Goal: Task Accomplishment & Management: Use online tool/utility

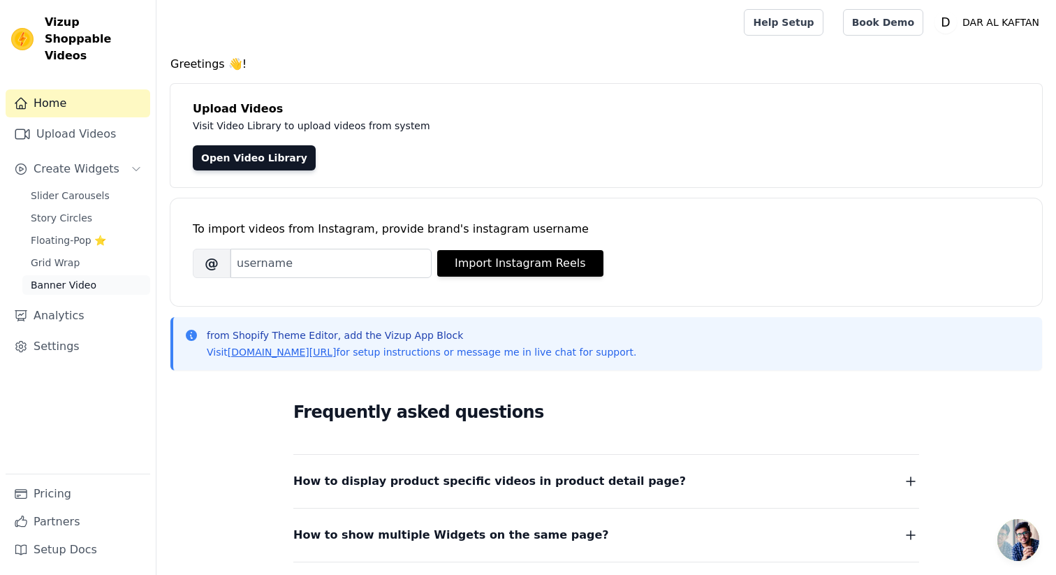
click at [88, 278] on span "Banner Video" at bounding box center [64, 285] width 66 height 14
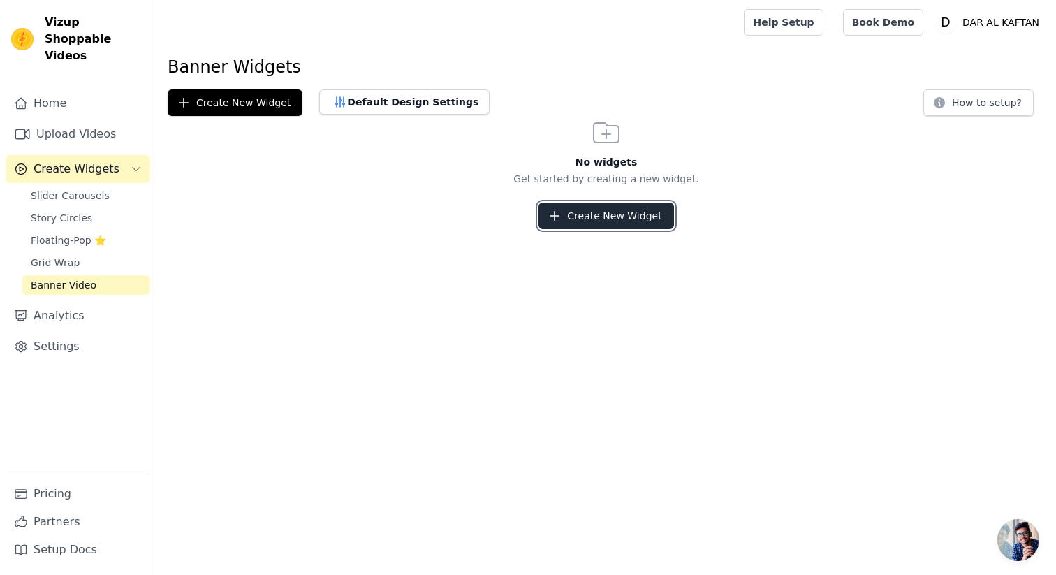
click at [559, 219] on icon "button" at bounding box center [555, 216] width 14 height 14
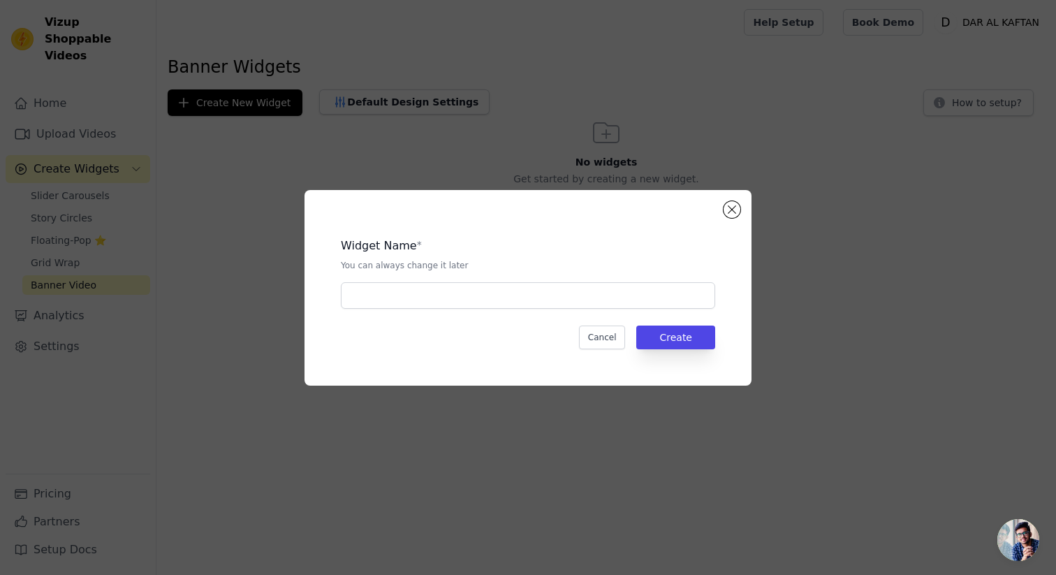
click at [412, 314] on div "Widget Name * You can always change it later Cancel Create" at bounding box center [528, 287] width 402 height 151
click at [393, 285] on input "text" at bounding box center [528, 295] width 374 height 27
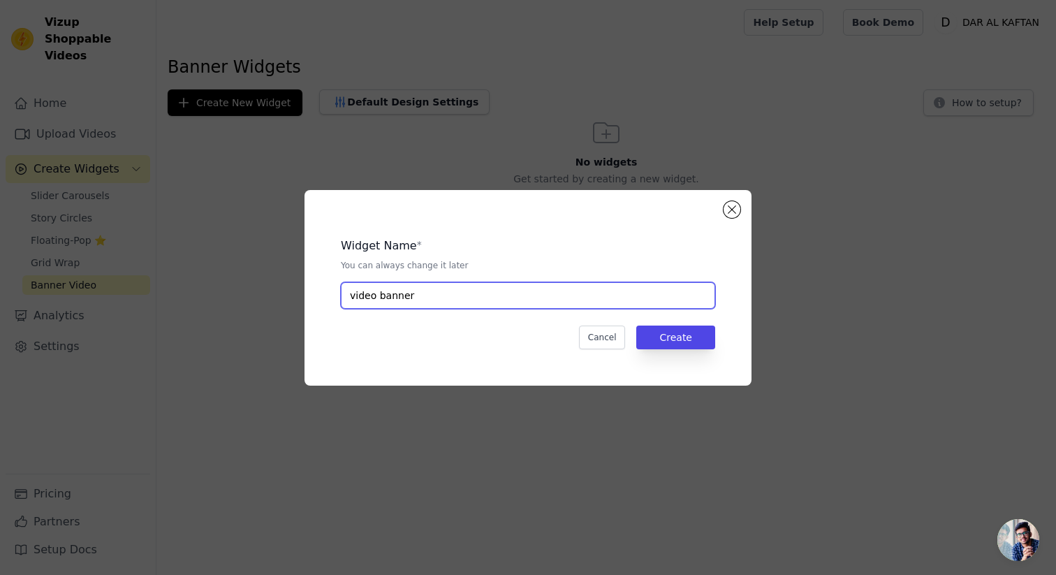
click at [374, 295] on input "video banner" at bounding box center [528, 295] width 374 height 27
type input "videos banner"
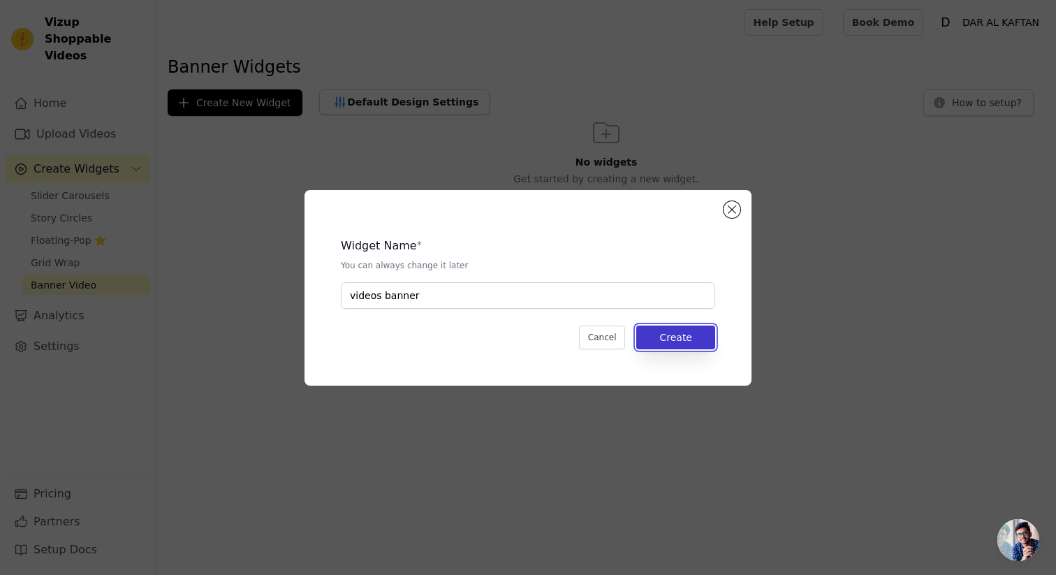
click at [678, 346] on button "Create" at bounding box center [675, 338] width 79 height 24
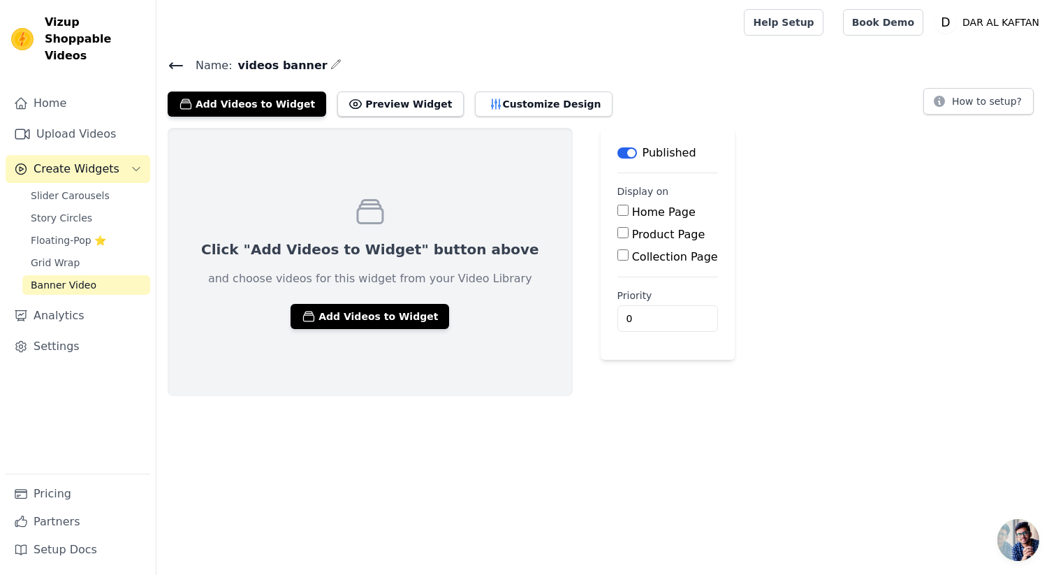
click at [618, 147] on button "Label" at bounding box center [628, 152] width 20 height 11
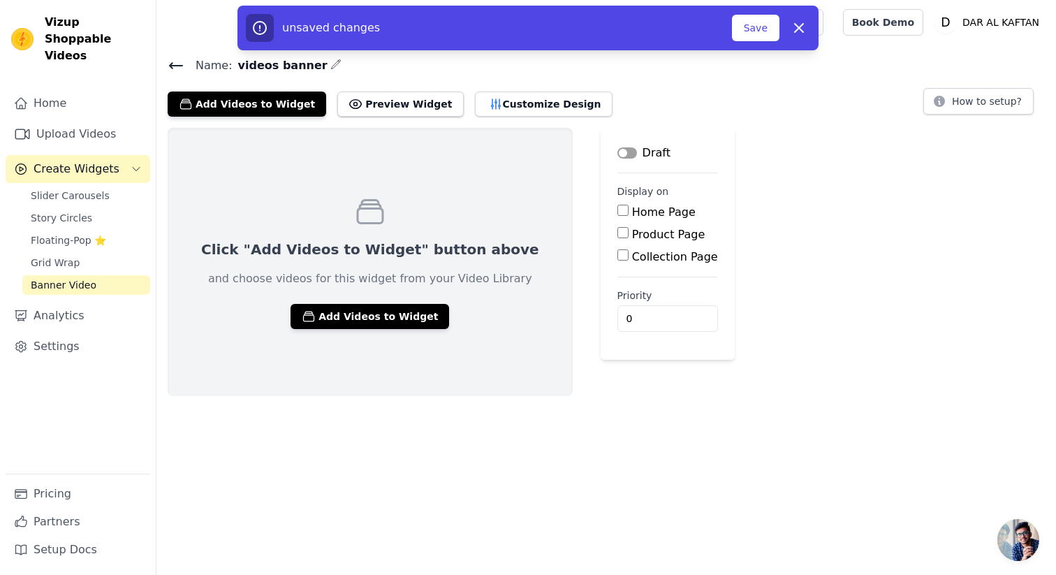
click at [618, 147] on button "Label" at bounding box center [628, 152] width 20 height 11
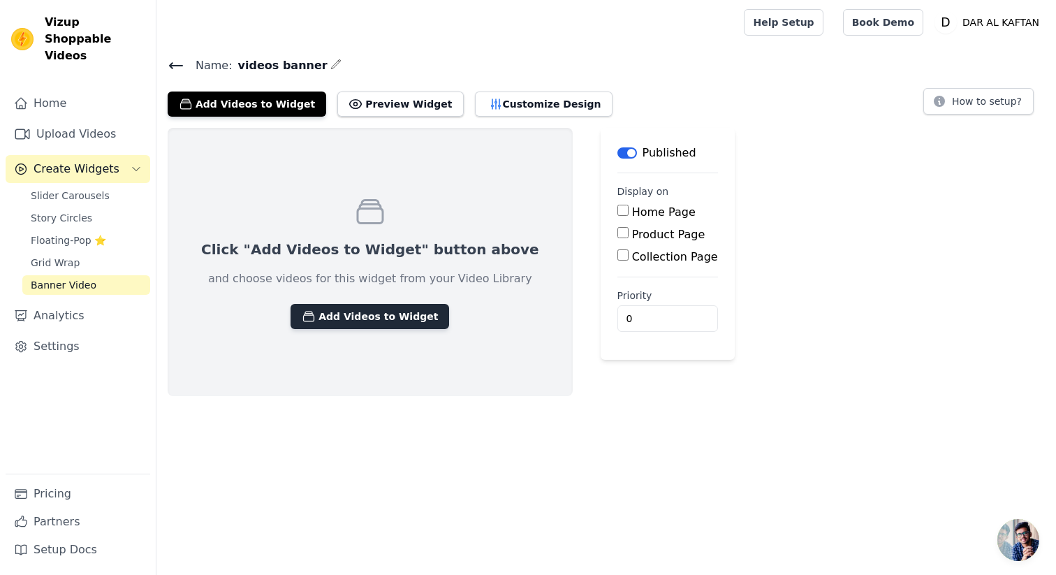
click at [355, 315] on button "Add Videos to Widget" at bounding box center [370, 316] width 159 height 25
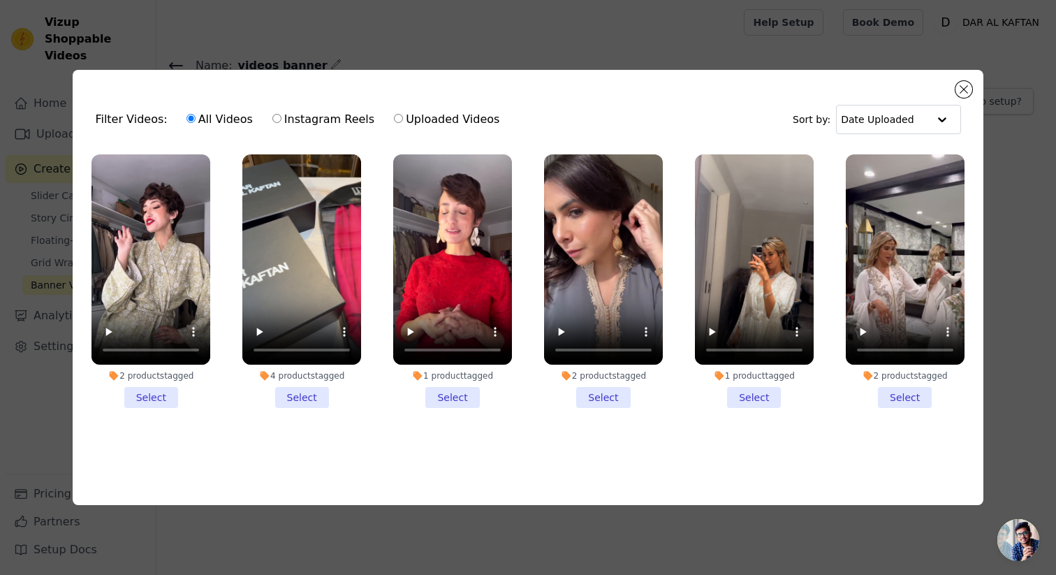
click at [394, 120] on input "Uploaded Videos" at bounding box center [398, 118] width 9 height 9
radio input "true"
click at [960, 87] on button "Close modal" at bounding box center [964, 89] width 17 height 17
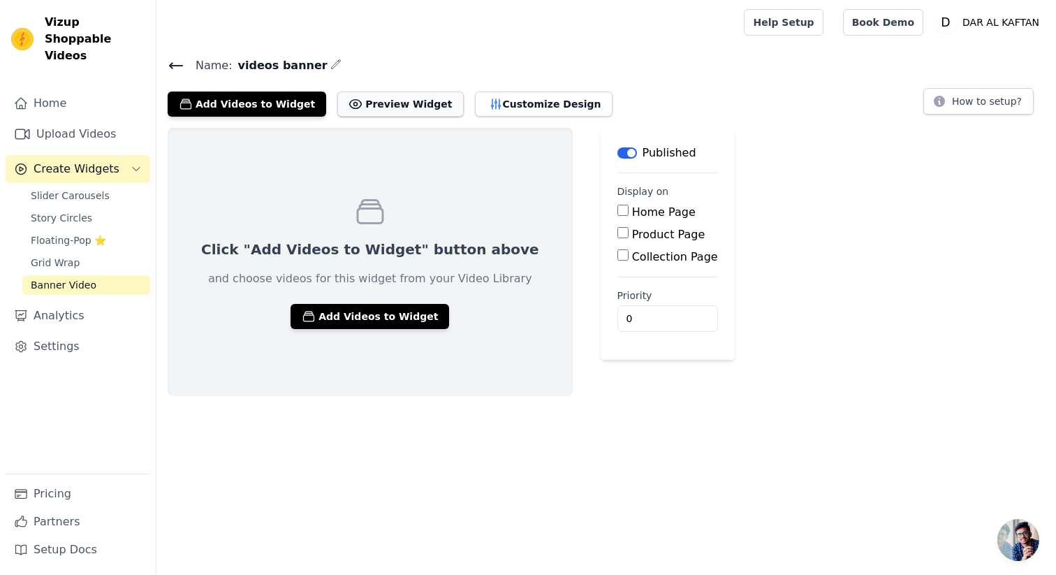
click at [402, 108] on button "Preview Widget" at bounding box center [400, 104] width 126 height 25
click at [514, 101] on button "Customize Design" at bounding box center [544, 104] width 138 height 25
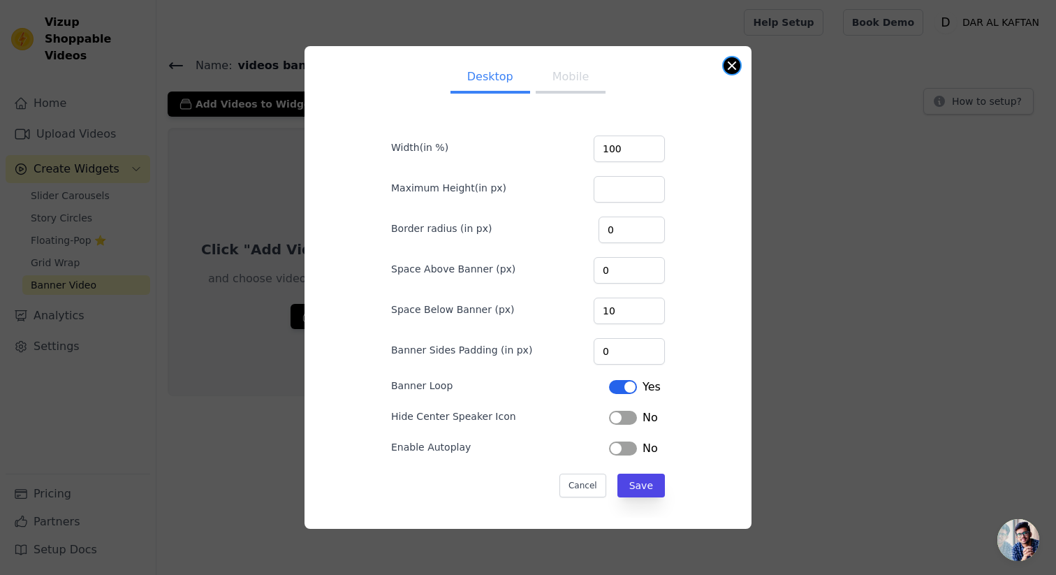
click at [727, 64] on button "Close modal" at bounding box center [732, 65] width 17 height 17
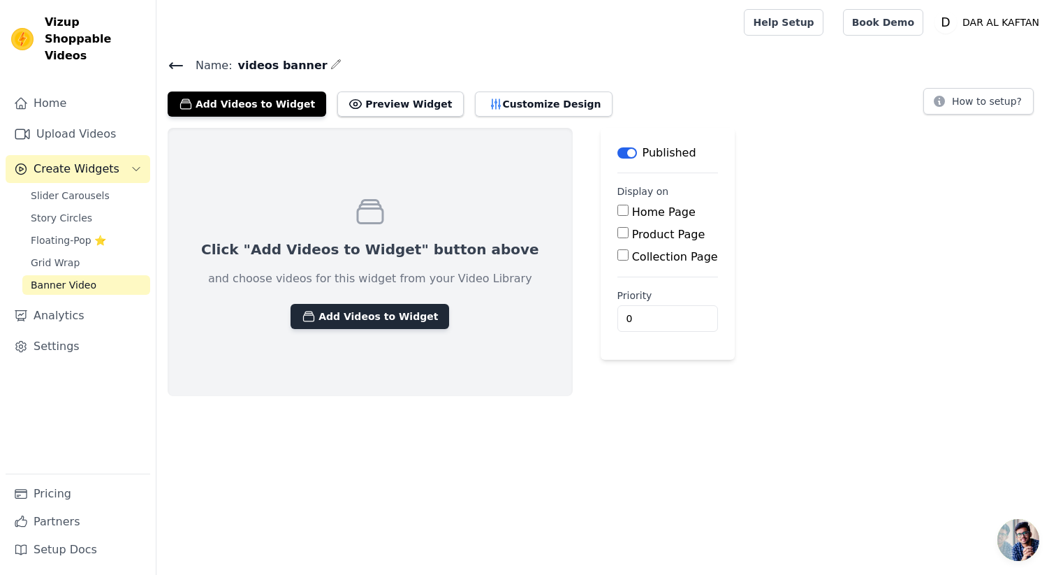
click at [362, 327] on button "Add Videos to Widget" at bounding box center [370, 316] width 159 height 25
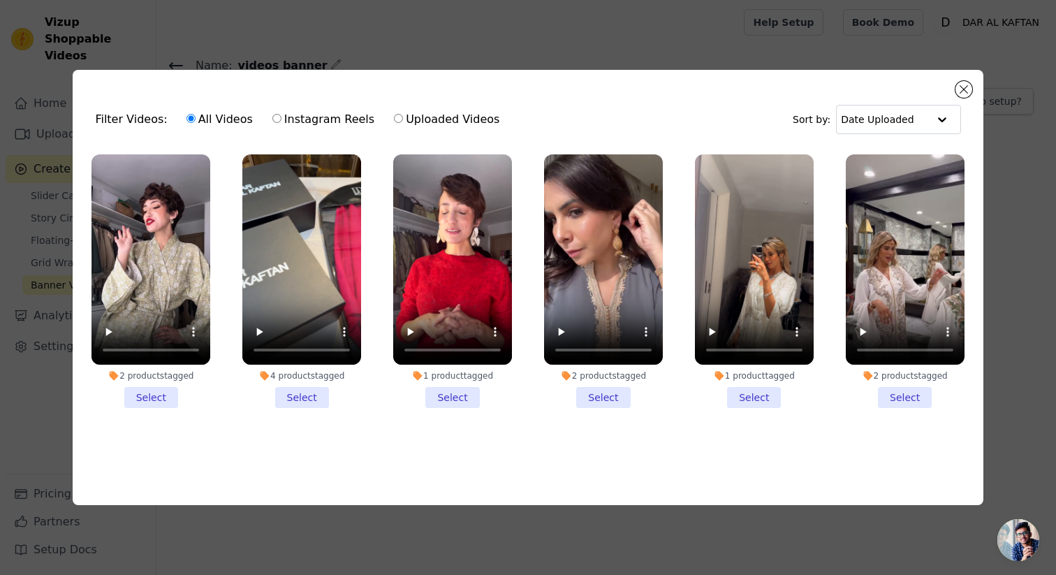
click at [404, 110] on label "Uploaded Videos" at bounding box center [446, 119] width 107 height 18
click at [403, 114] on input "Uploaded Videos" at bounding box center [398, 118] width 9 height 9
radio input "true"
click at [965, 88] on button "Close modal" at bounding box center [964, 89] width 17 height 17
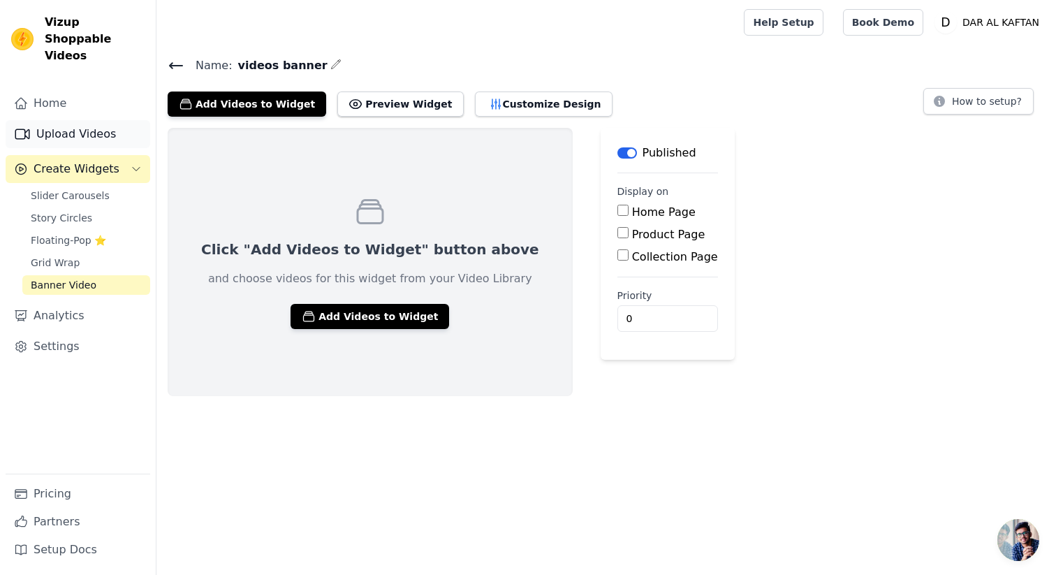
click at [59, 121] on link "Upload Videos" at bounding box center [78, 134] width 145 height 28
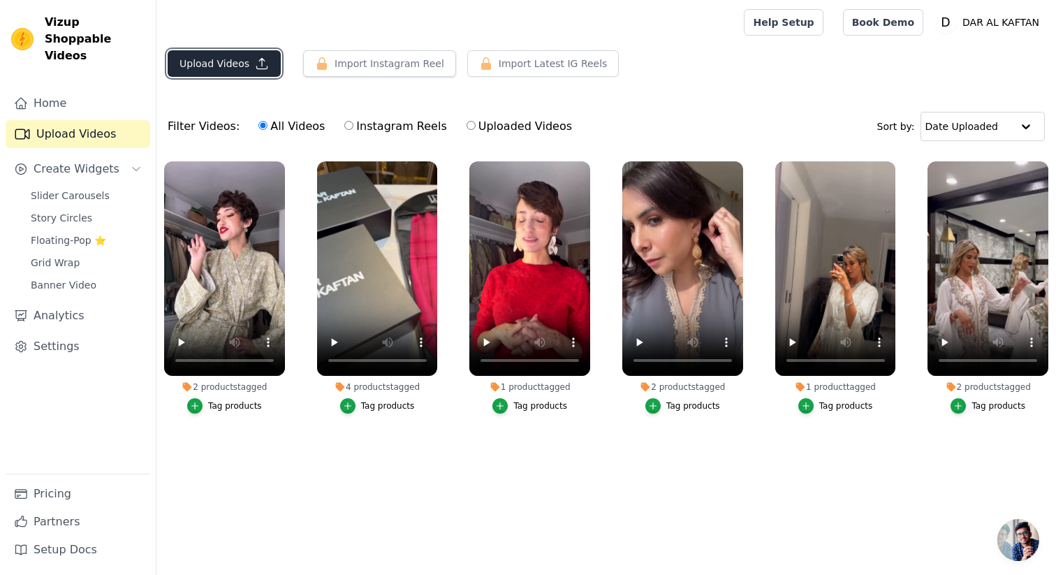
click at [243, 63] on button "Upload Videos" at bounding box center [224, 63] width 113 height 27
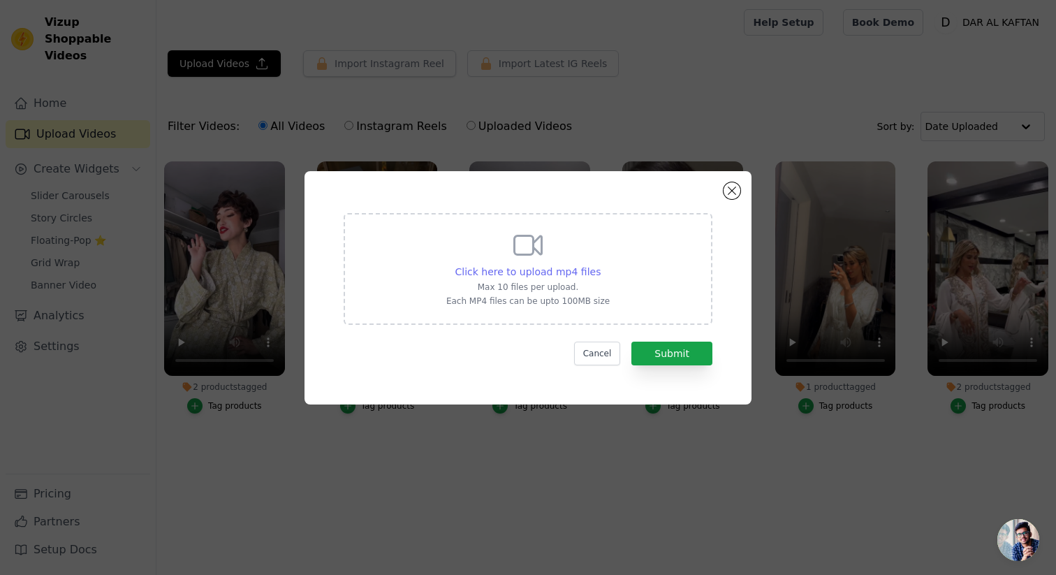
click at [543, 272] on span "Click here to upload mp4 files" at bounding box center [529, 271] width 146 height 11
click at [600, 265] on input "Click here to upload mp4 files Max 10 files per upload. Each MP4 files can be u…" at bounding box center [600, 264] width 1 height 1
type input "C:\fakepath\HERO - HOME - DAK.mp4"
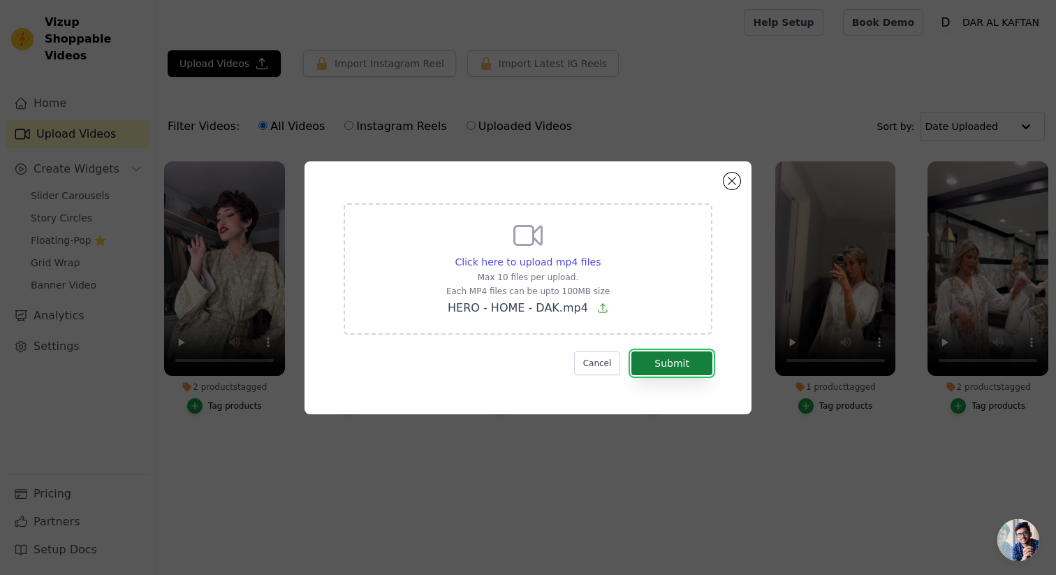
click at [660, 356] on button "Submit" at bounding box center [672, 363] width 81 height 24
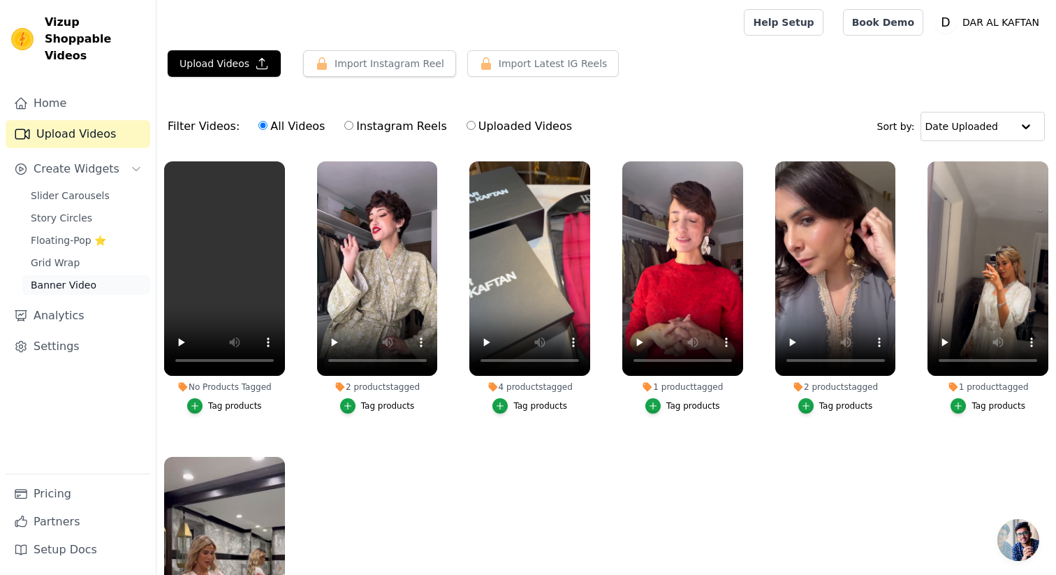
click at [85, 278] on span "Banner Video" at bounding box center [64, 285] width 66 height 14
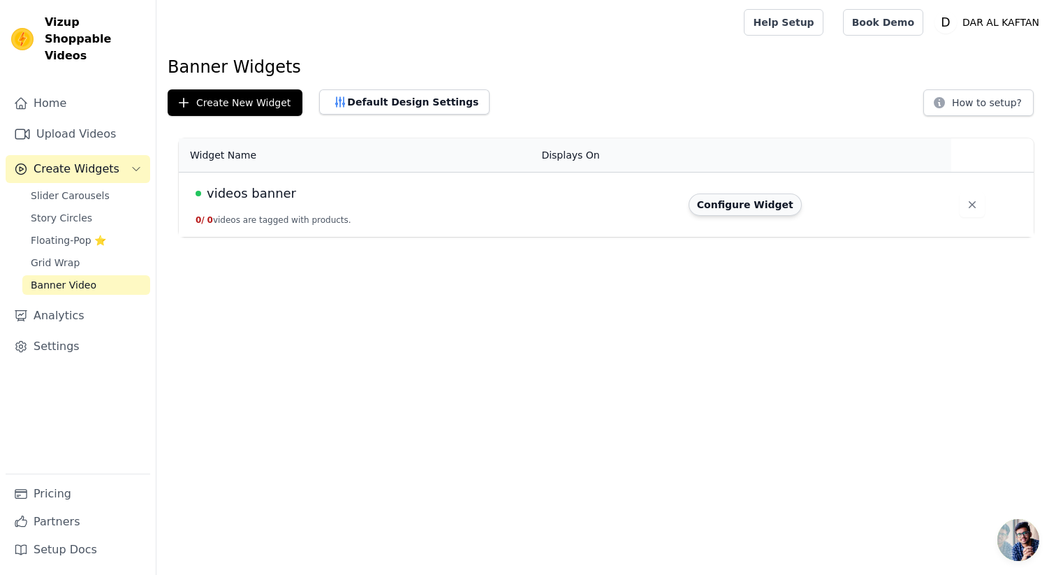
click at [719, 201] on button "Configure Widget" at bounding box center [745, 205] width 113 height 22
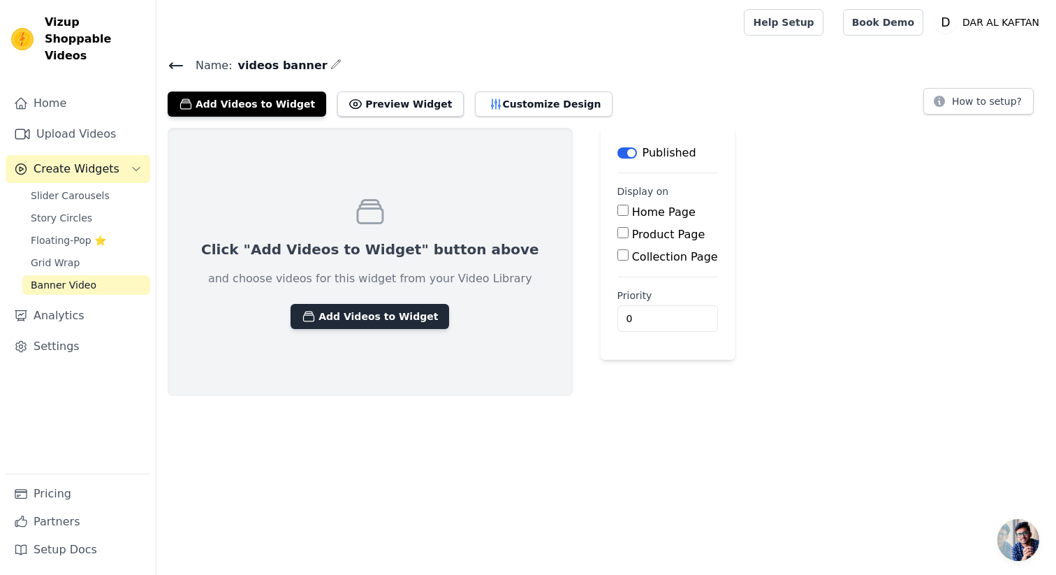
click at [400, 310] on button "Add Videos to Widget" at bounding box center [370, 316] width 159 height 25
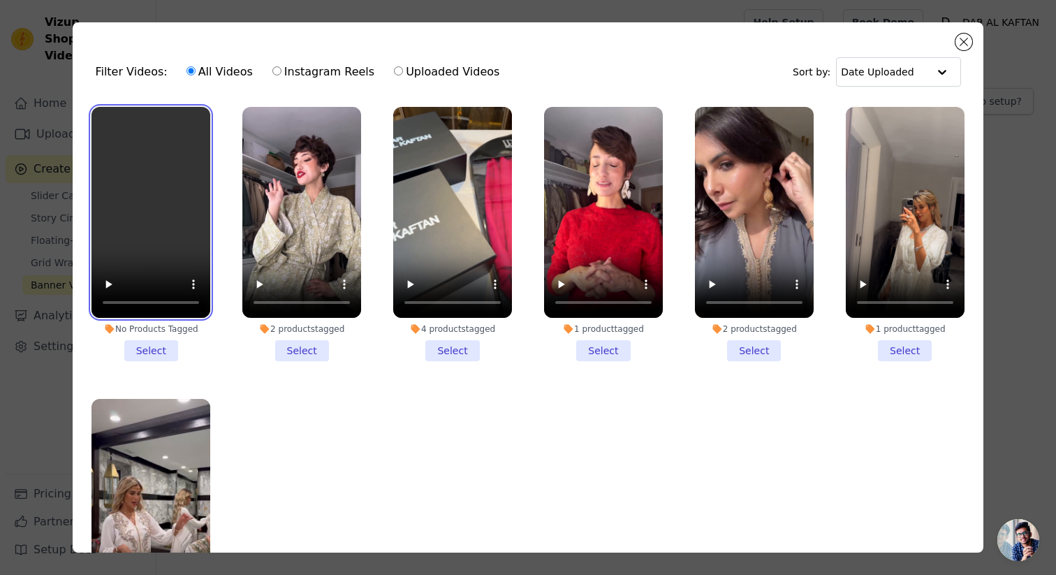
click at [165, 224] on video at bounding box center [151, 212] width 119 height 211
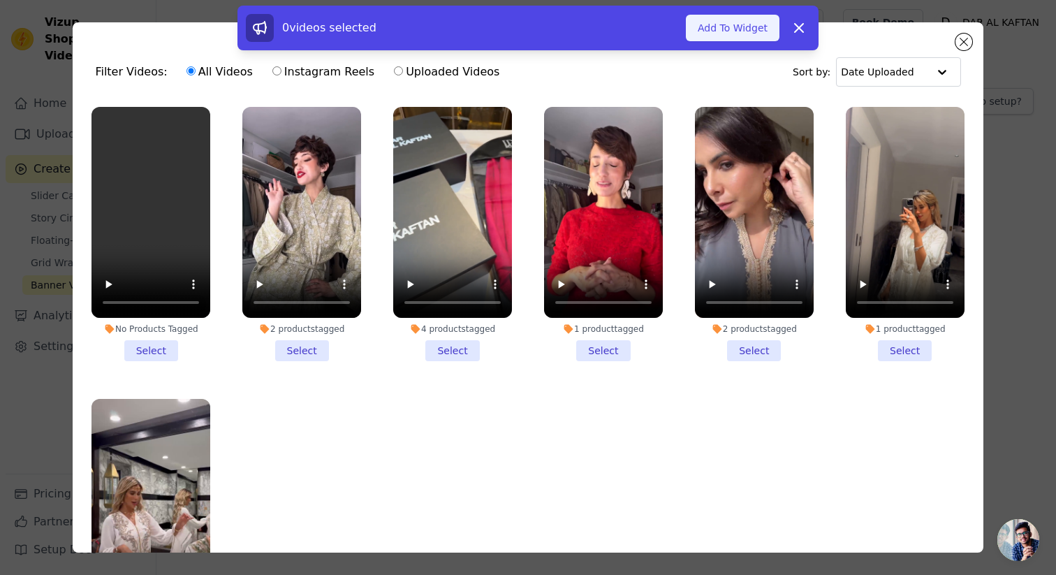
click at [751, 34] on button "Add To Widget" at bounding box center [733, 28] width 94 height 27
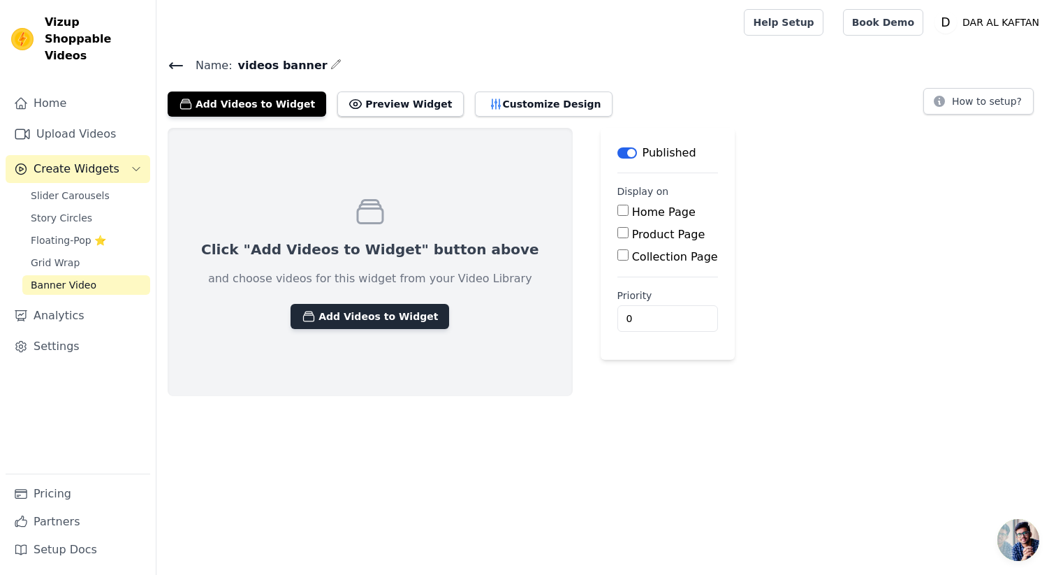
click at [386, 318] on button "Add Videos to Widget" at bounding box center [370, 316] width 159 height 25
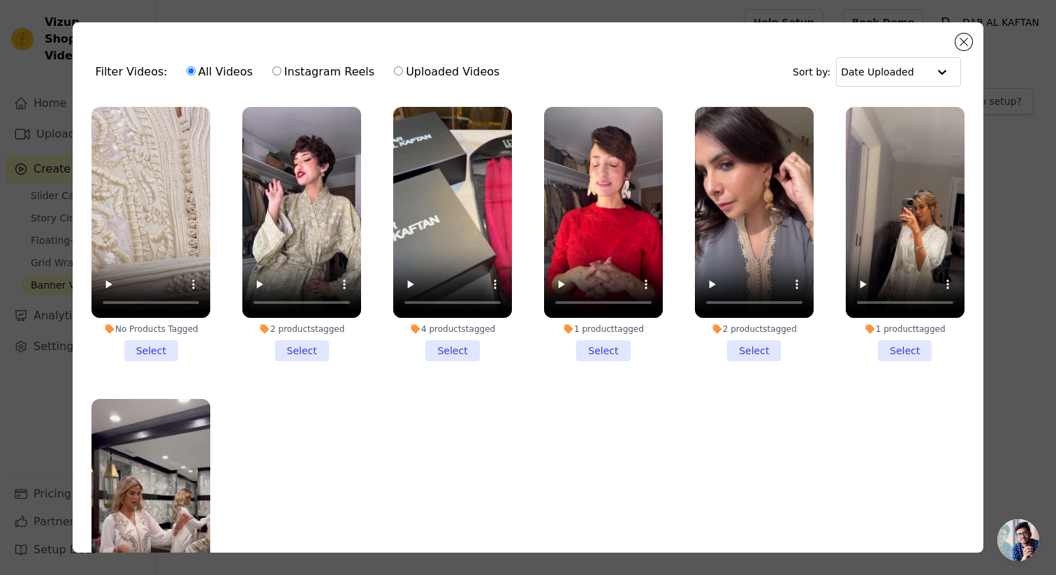
click at [156, 352] on li "No Products Tagged Select" at bounding box center [151, 234] width 119 height 254
click at [0, 0] on input "No Products Tagged Select" at bounding box center [0, 0] width 0 height 0
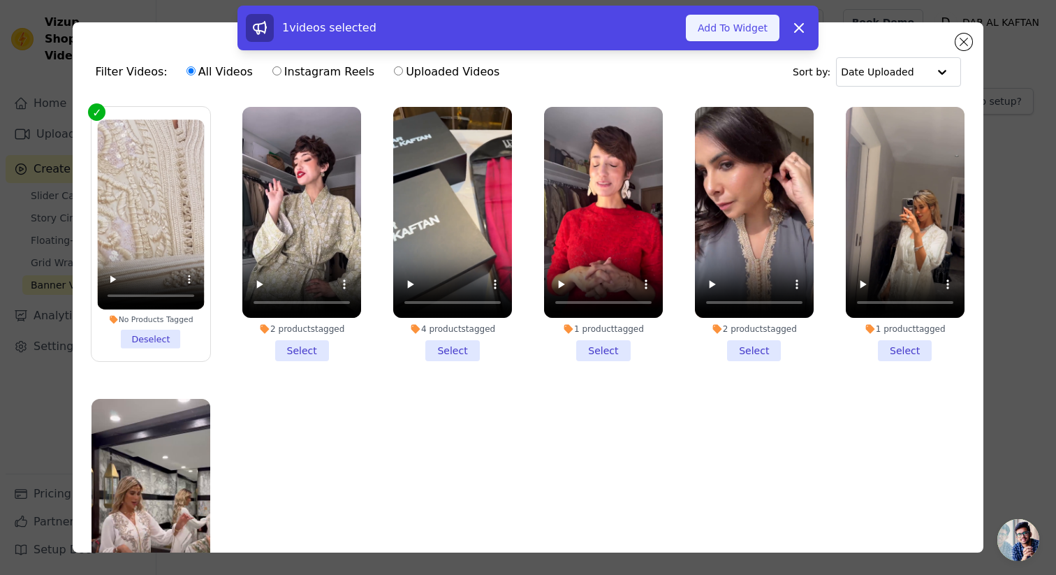
click at [729, 36] on button "Add To Widget" at bounding box center [733, 28] width 94 height 27
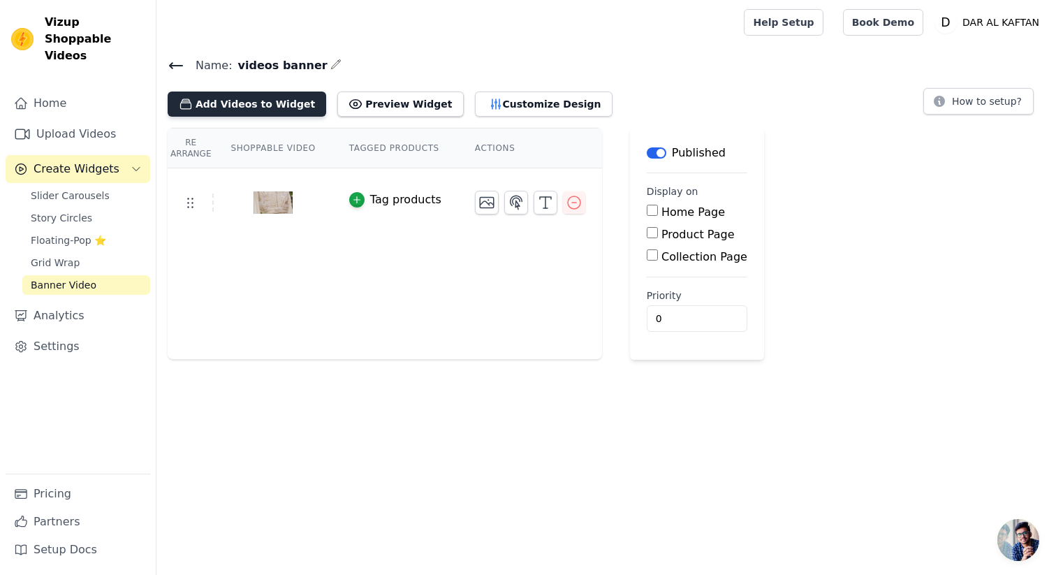
click at [275, 108] on button "Add Videos to Widget" at bounding box center [247, 104] width 159 height 25
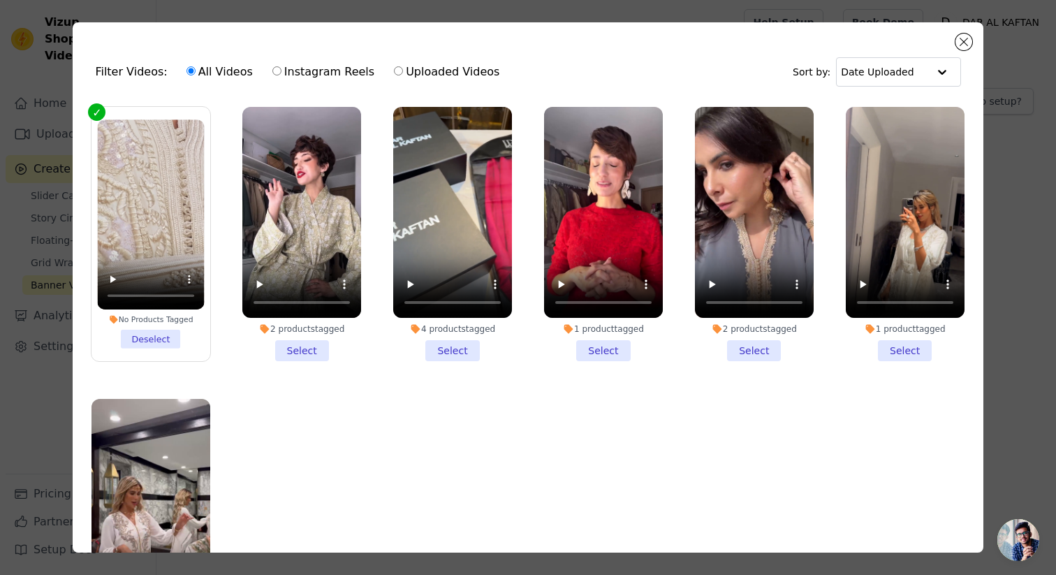
click at [145, 338] on li "No Products Tagged Deselect" at bounding box center [151, 233] width 107 height 229
click at [0, 0] on input "No Products Tagged Deselect" at bounding box center [0, 0] width 0 height 0
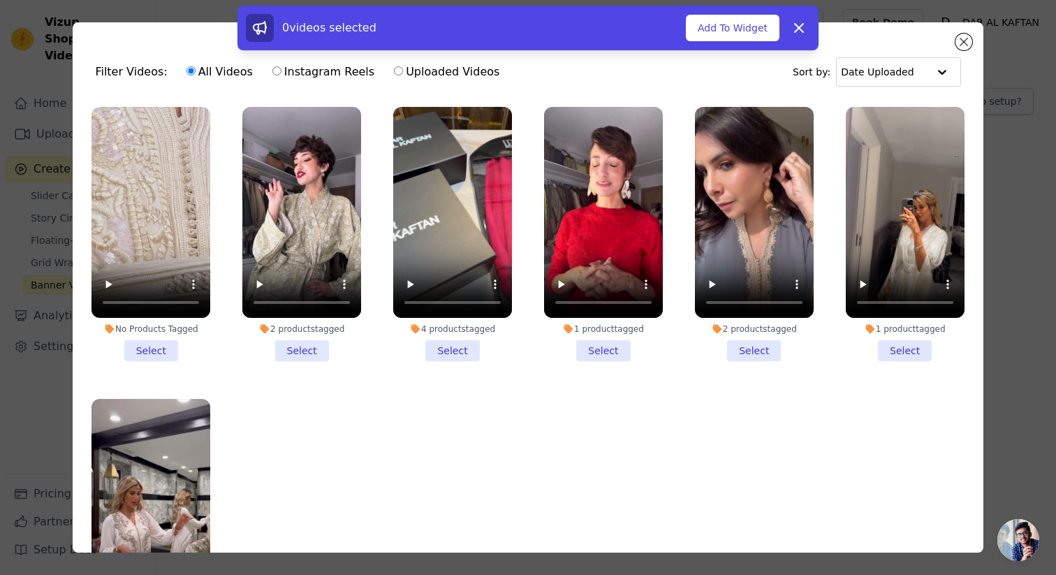
click at [311, 352] on li "2 products tagged Select" at bounding box center [301, 234] width 119 height 254
click at [0, 0] on input "2 products tagged Select" at bounding box center [0, 0] width 0 height 0
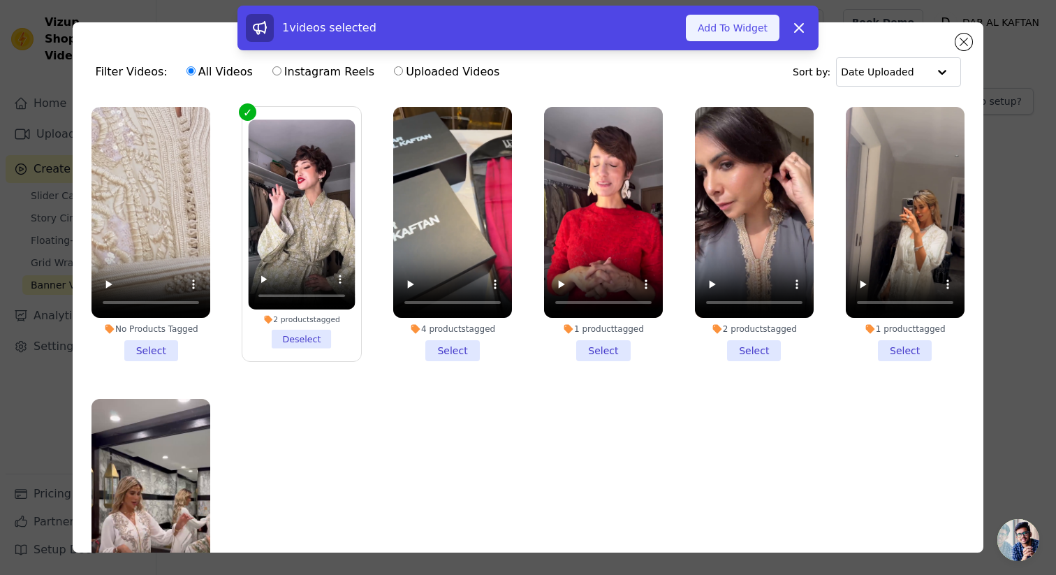
click at [743, 21] on button "Add To Widget" at bounding box center [733, 28] width 94 height 27
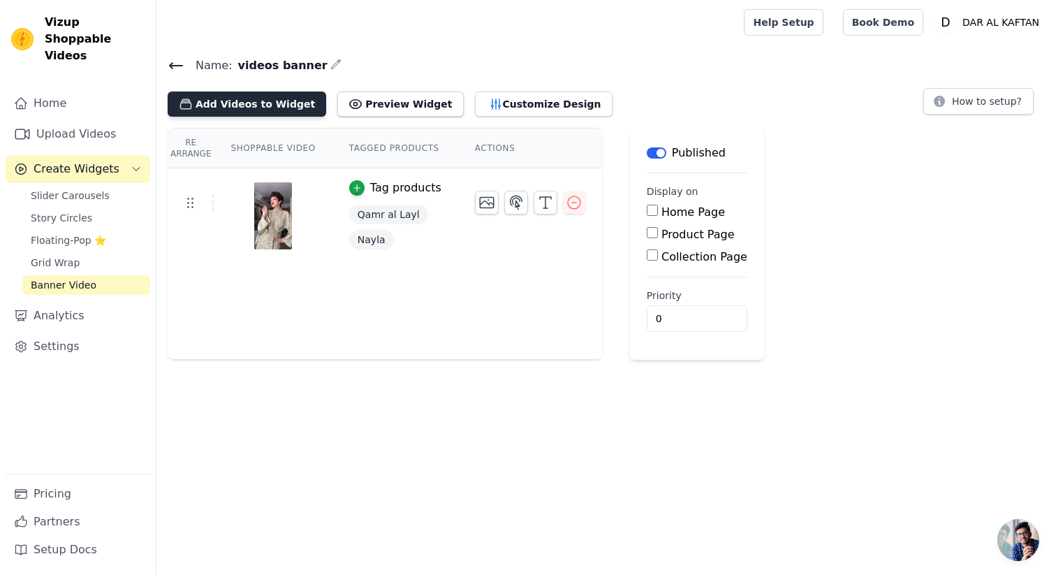
click at [261, 107] on button "Add Videos to Widget" at bounding box center [247, 104] width 159 height 25
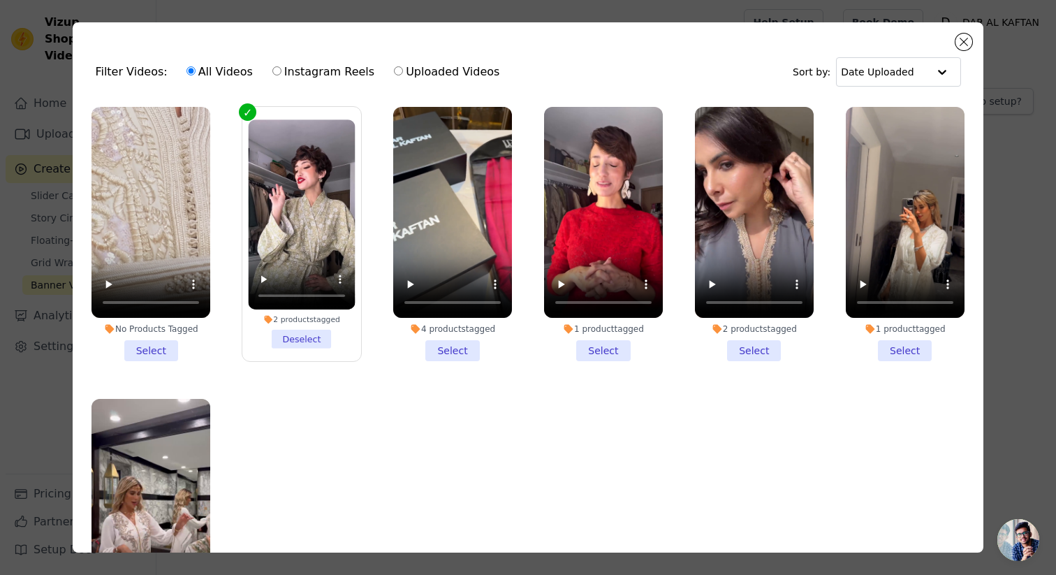
click at [154, 352] on li "No Products Tagged Select" at bounding box center [151, 234] width 119 height 254
click at [0, 0] on input "No Products Tagged Select" at bounding box center [0, 0] width 0 height 0
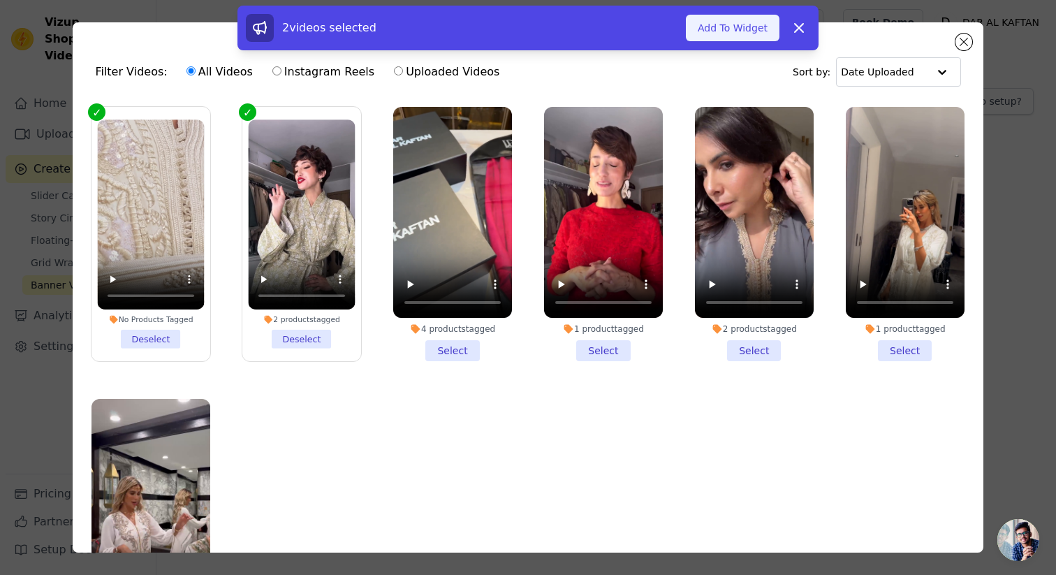
click at [739, 26] on button "Add To Widget" at bounding box center [733, 28] width 94 height 27
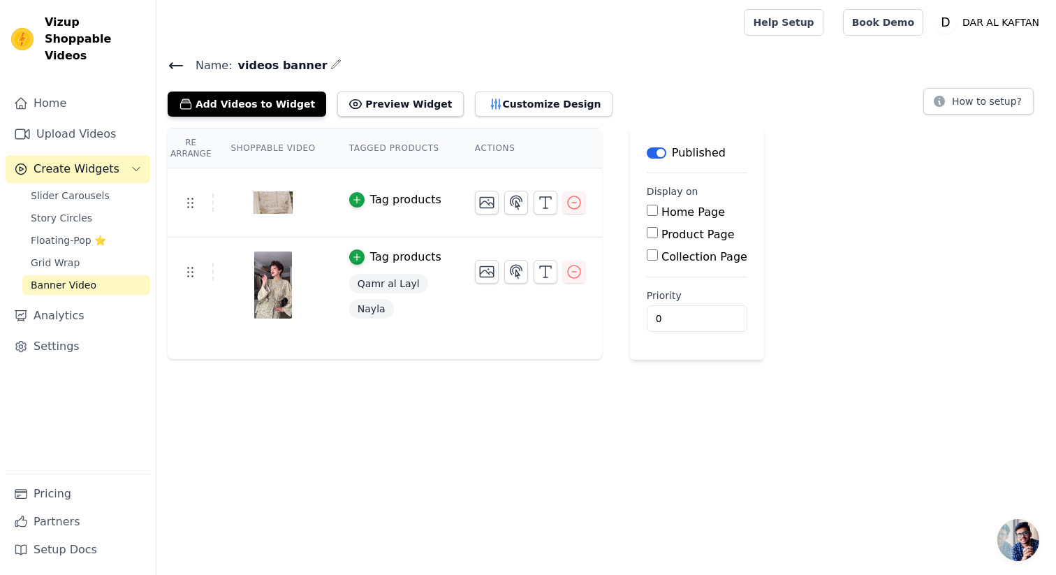
click at [651, 210] on input "Home Page" at bounding box center [652, 210] width 11 height 11
checkbox input "true"
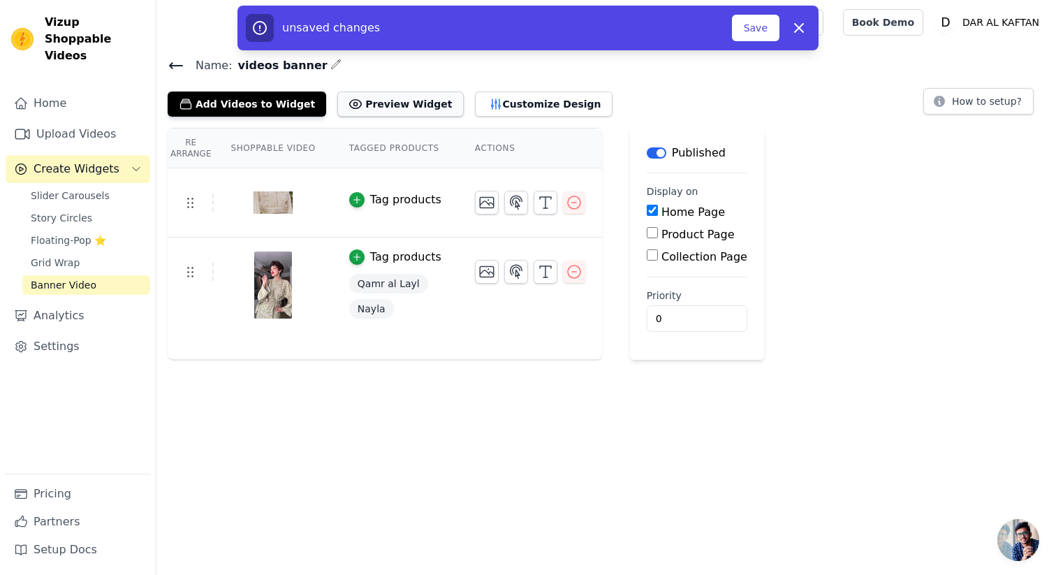
click at [388, 111] on button "Preview Widget" at bounding box center [400, 104] width 126 height 25
click at [492, 101] on button "Customize Design" at bounding box center [544, 104] width 138 height 25
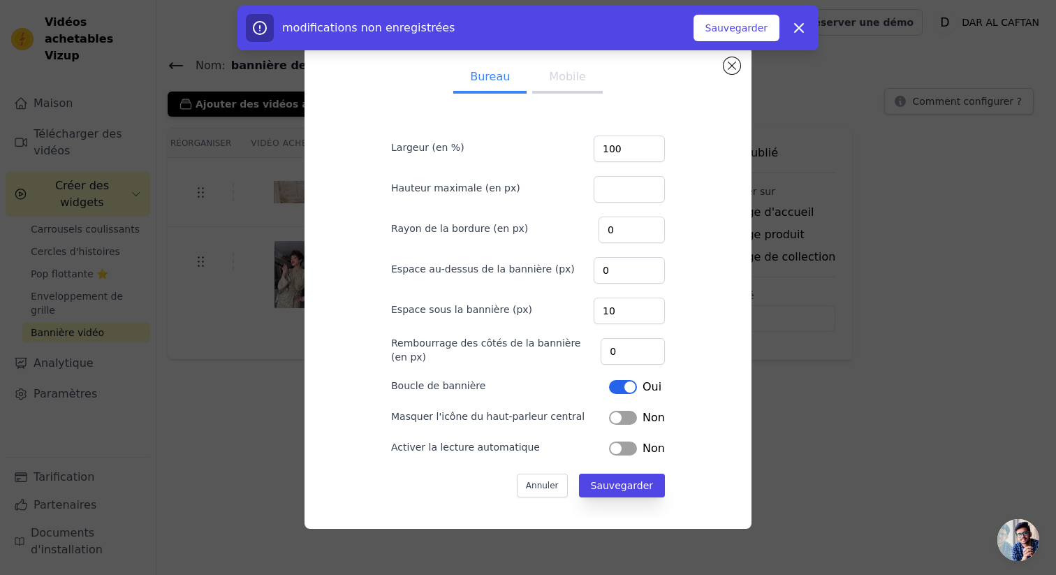
scroll to position [2, 0]
click at [619, 416] on button "Étiquette" at bounding box center [623, 416] width 28 height 14
click at [620, 445] on button "Étiquette" at bounding box center [623, 446] width 28 height 14
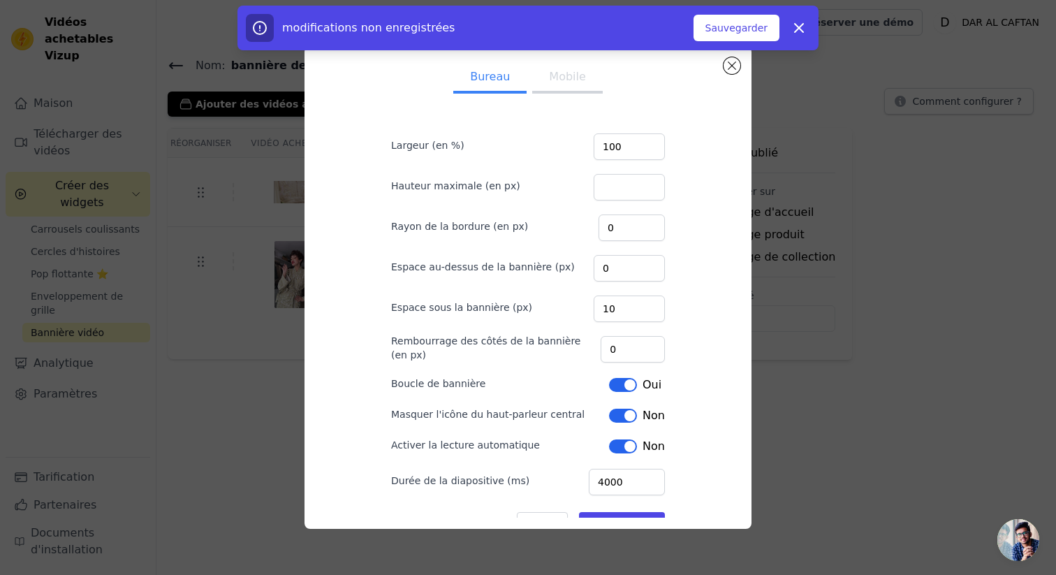
scroll to position [43, 0]
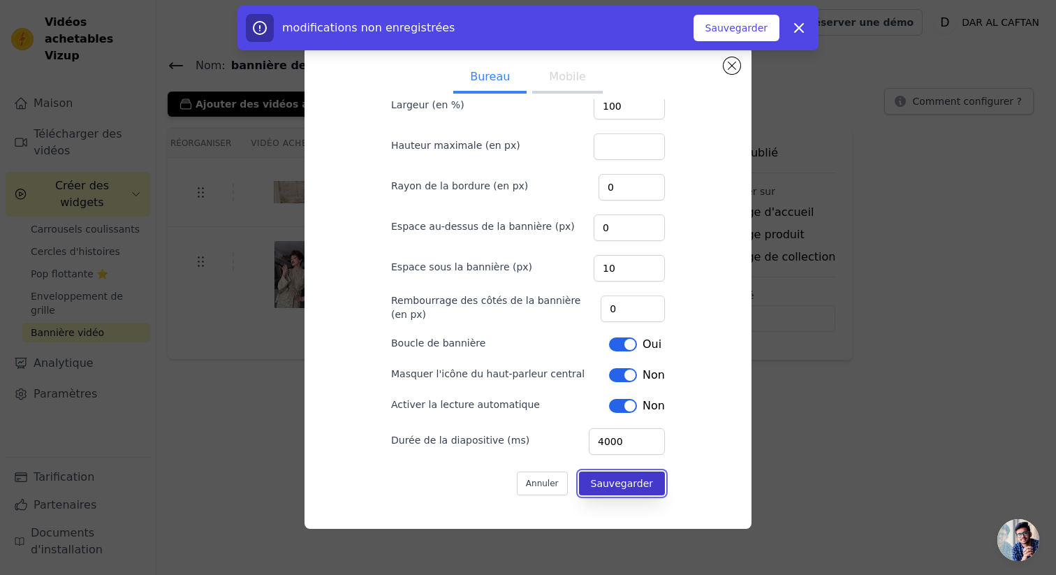
click at [630, 484] on font "Sauvegarder" at bounding box center [622, 483] width 62 height 11
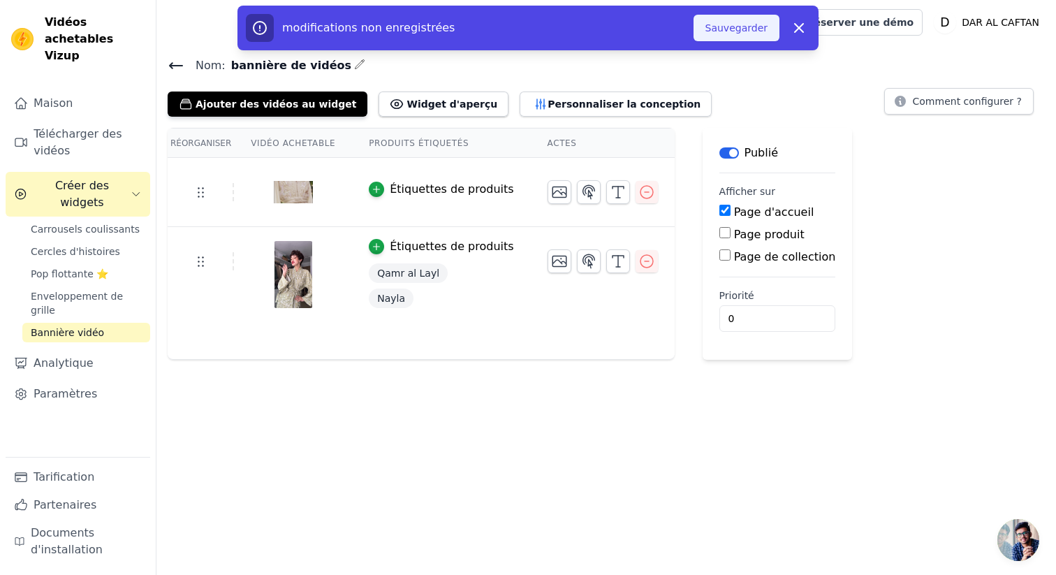
click at [731, 26] on font "Sauvegarder" at bounding box center [737, 27] width 62 height 11
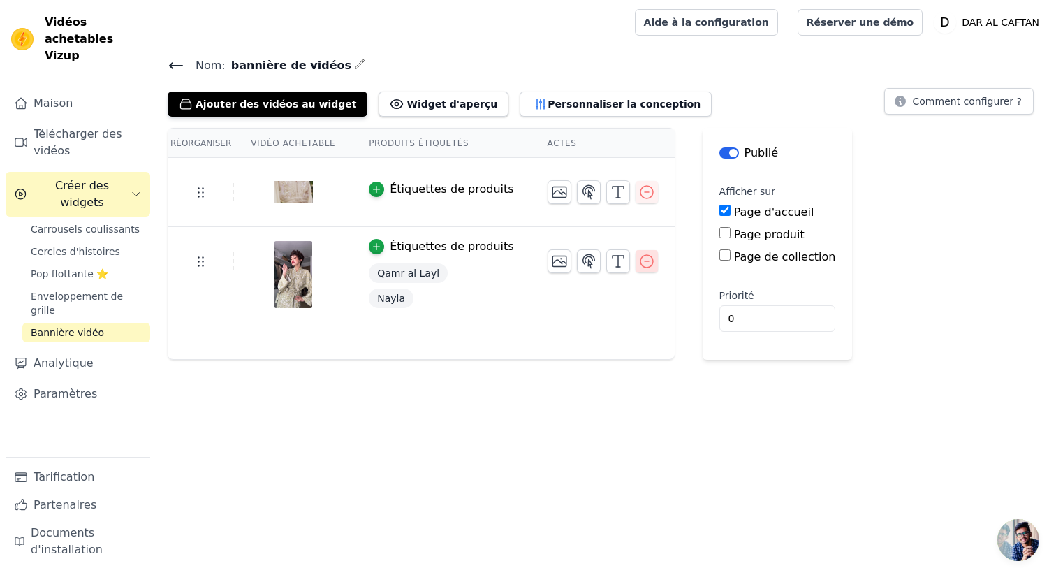
click at [639, 266] on icon "button" at bounding box center [647, 261] width 17 height 17
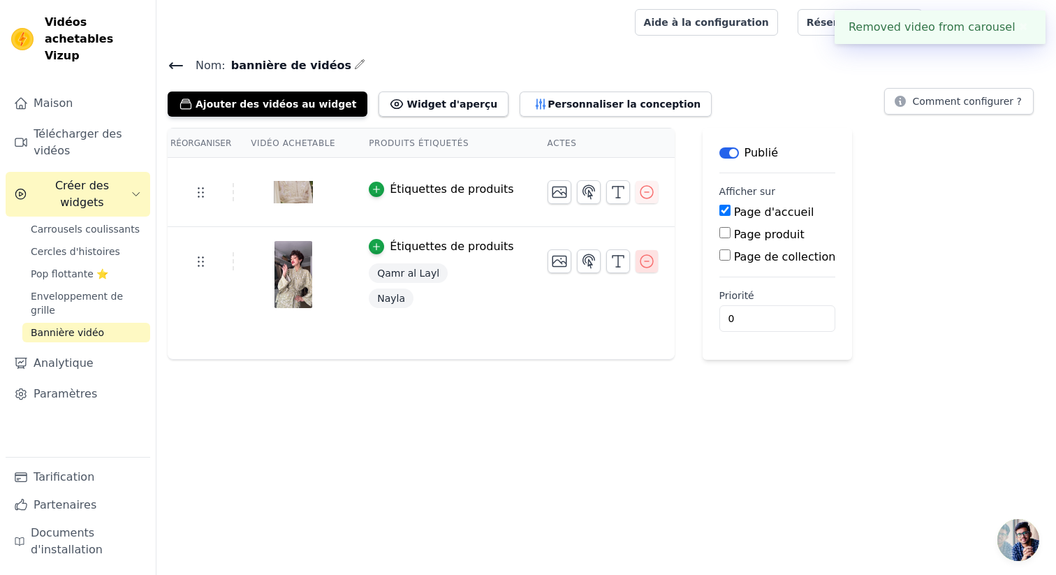
click at [639, 262] on icon "button" at bounding box center [647, 261] width 17 height 17
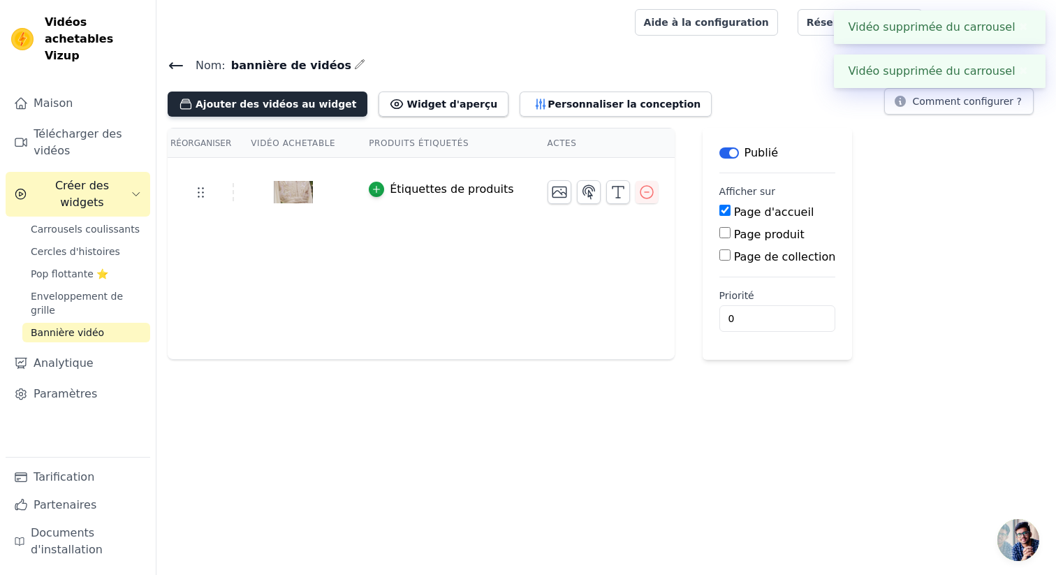
click at [287, 103] on font "Ajouter des vidéos au widget" at bounding box center [276, 104] width 161 height 11
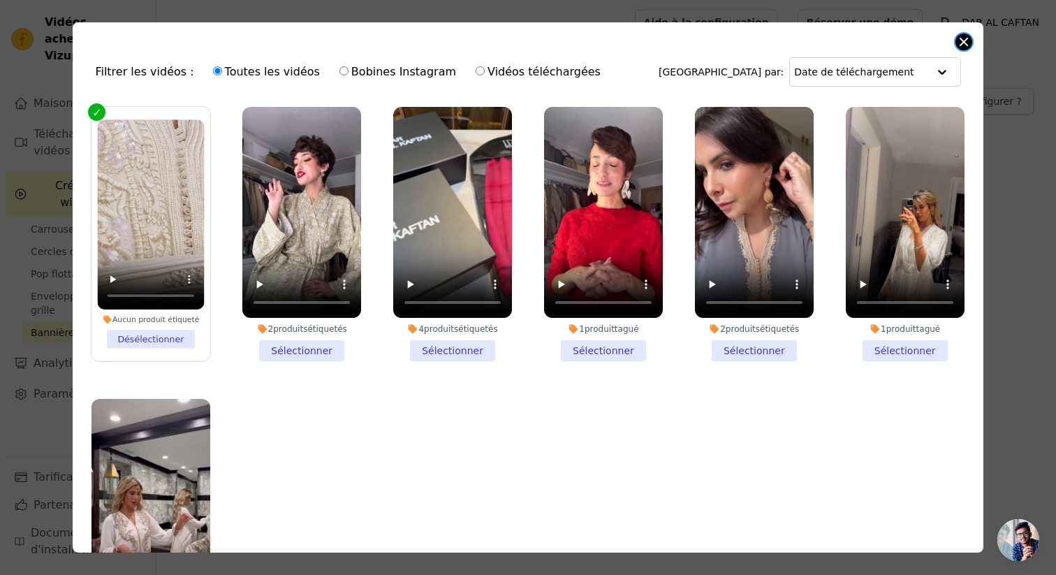
click at [964, 48] on button "Fermer la fenêtre modale" at bounding box center [964, 42] width 17 height 17
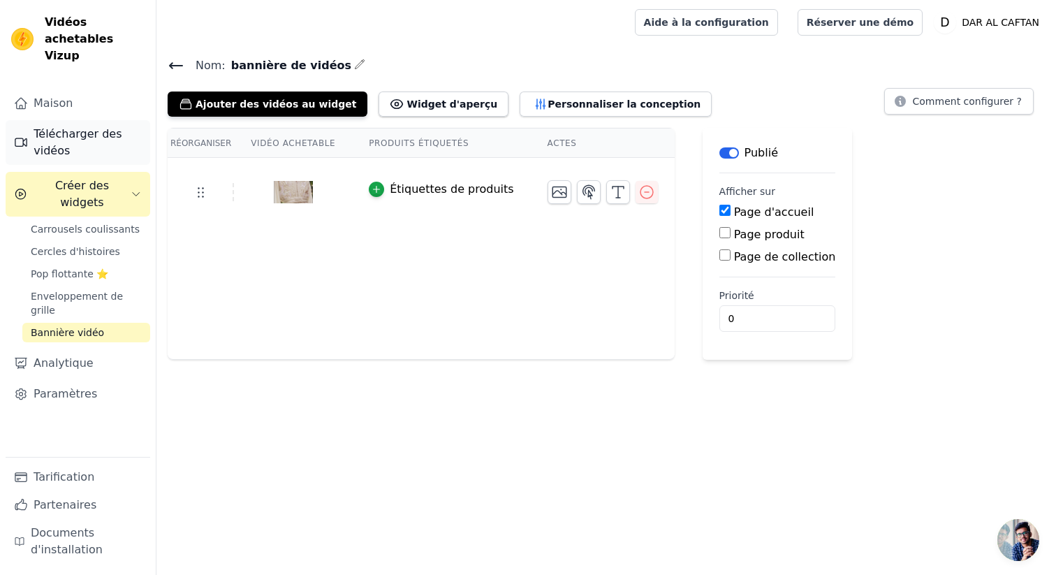
click at [76, 127] on font "Télécharger des vidéos" at bounding box center [78, 142] width 88 height 30
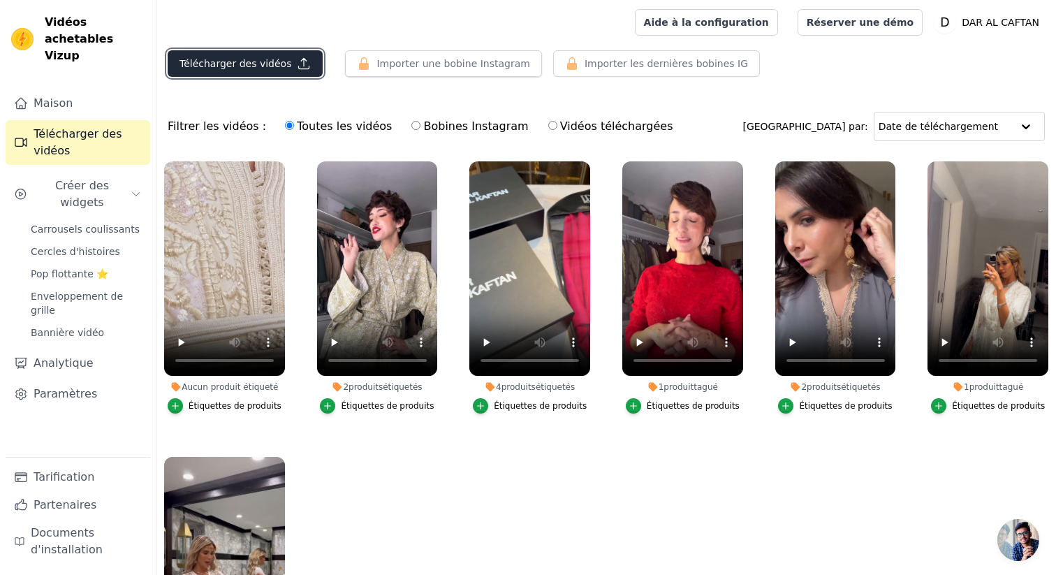
click at [238, 68] on font "Télécharger des vidéos" at bounding box center [236, 63] width 112 height 11
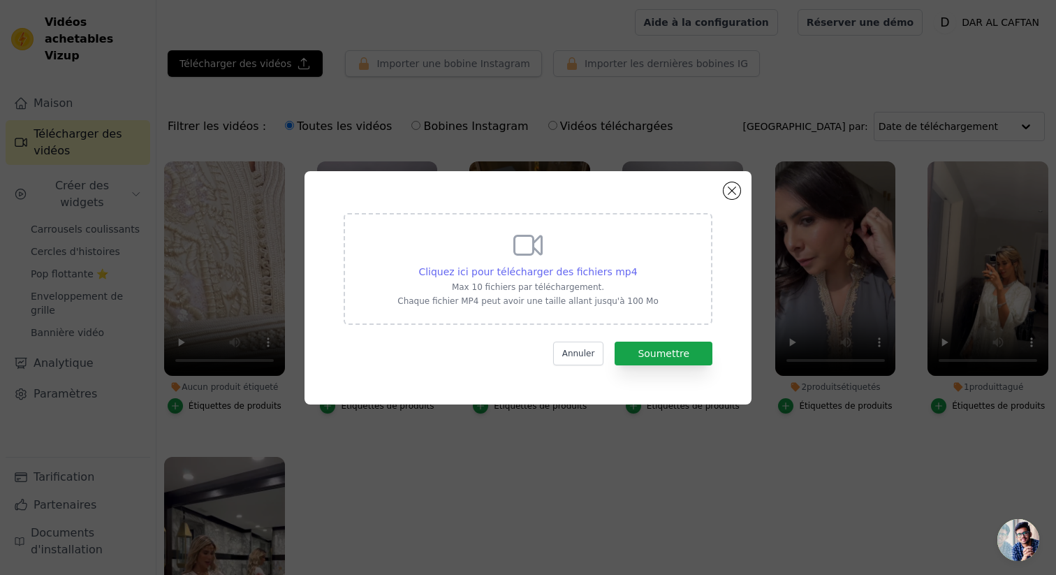
click at [517, 273] on font "Cliquez ici pour télécharger des fichiers mp4" at bounding box center [528, 271] width 219 height 11
click at [637, 265] on input "Cliquez ici pour télécharger des fichiers mp4 Max 10 fichiers par téléchargemen…" at bounding box center [637, 264] width 1 height 1
type input "C:\fakepath\HERO 2.mp4"
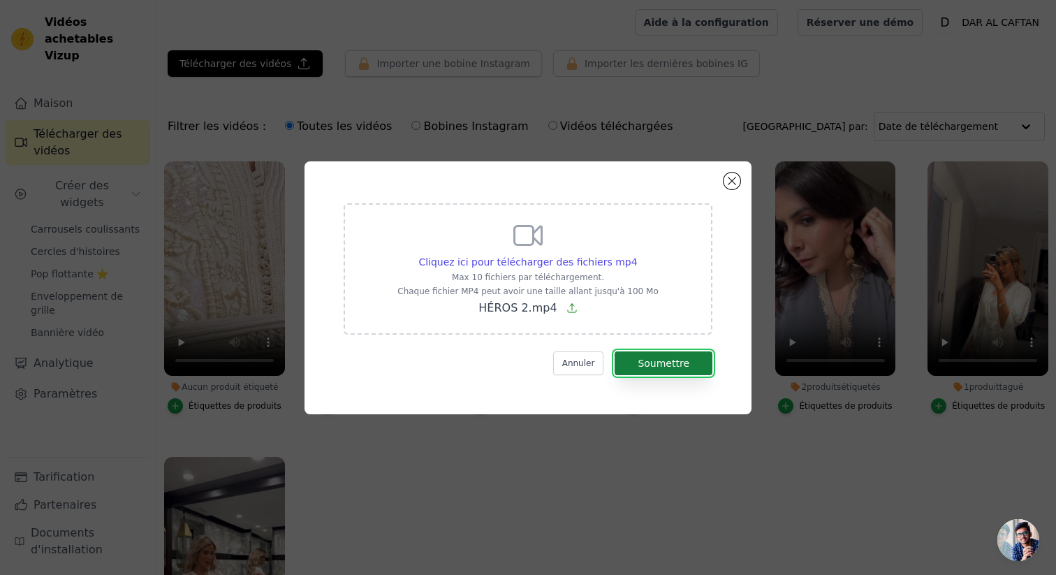
click at [667, 363] on font "Soumettre" at bounding box center [664, 363] width 52 height 11
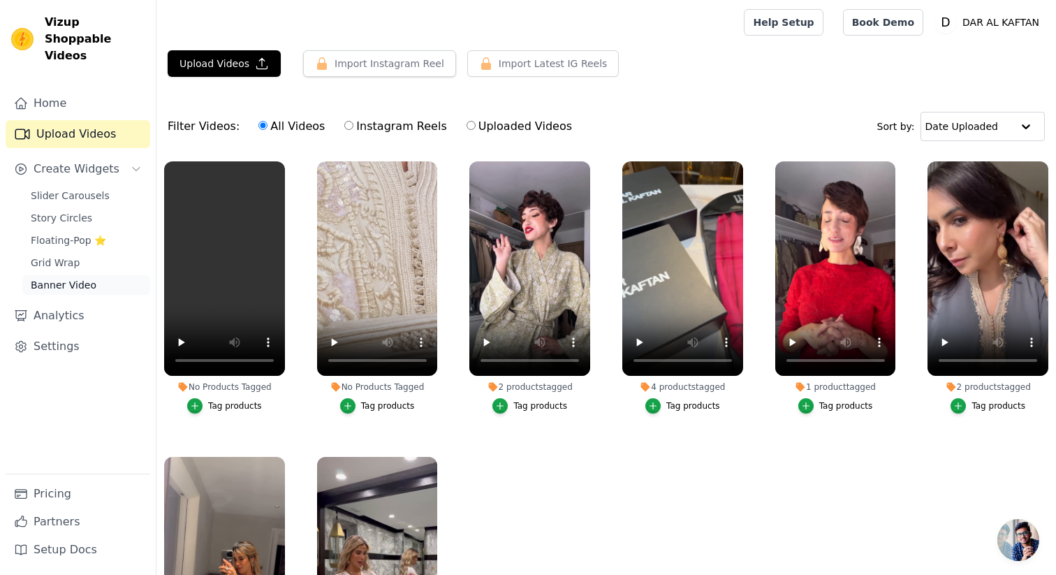
click at [70, 278] on span "Banner Video" at bounding box center [64, 285] width 66 height 14
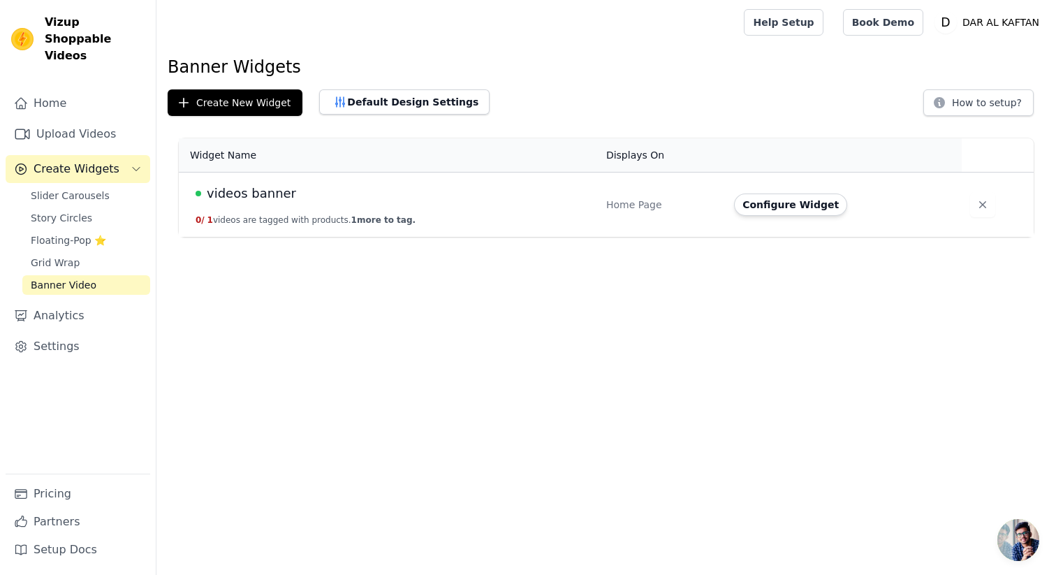
click at [272, 191] on span "videos banner" at bounding box center [251, 194] width 89 height 20
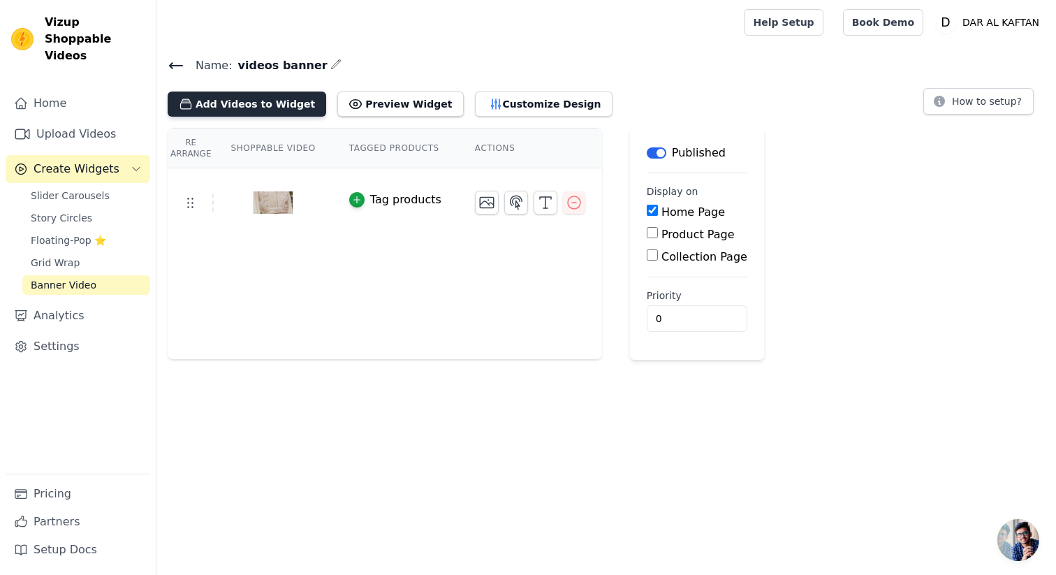
click at [265, 103] on button "Add Videos to Widget" at bounding box center [247, 104] width 159 height 25
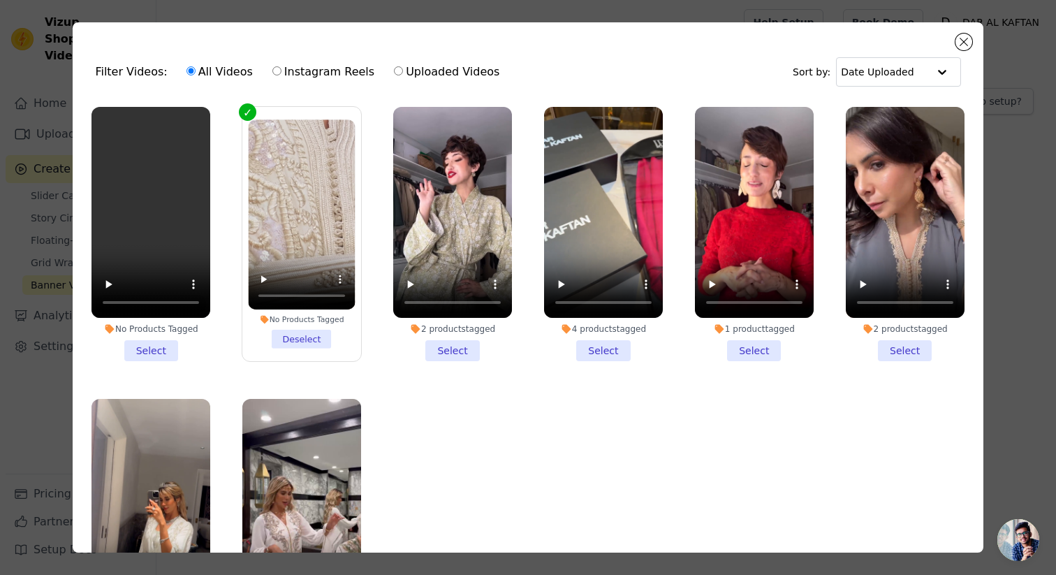
click at [149, 350] on li "No Products Tagged Select" at bounding box center [151, 234] width 119 height 254
click at [0, 0] on input "No Products Tagged Select" at bounding box center [0, 0] width 0 height 0
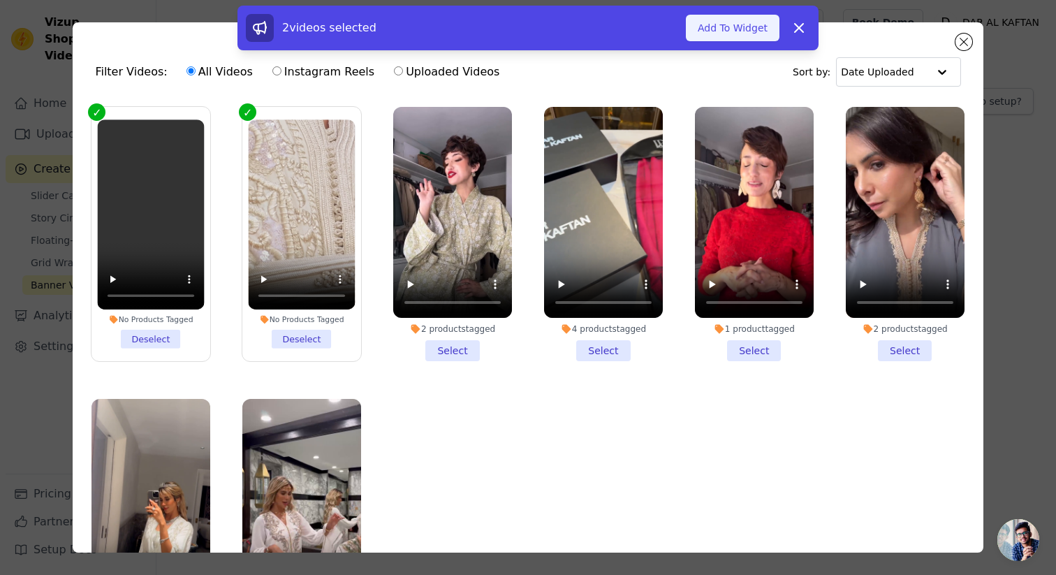
click at [749, 31] on button "Add To Widget" at bounding box center [733, 28] width 94 height 27
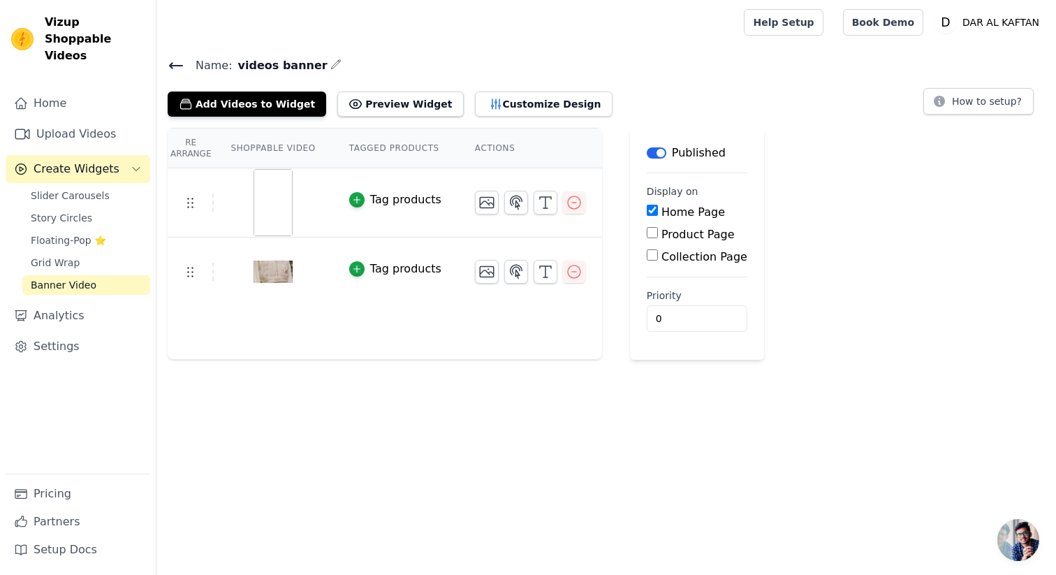
click at [373, 198] on div "Tag products" at bounding box center [405, 199] width 71 height 17
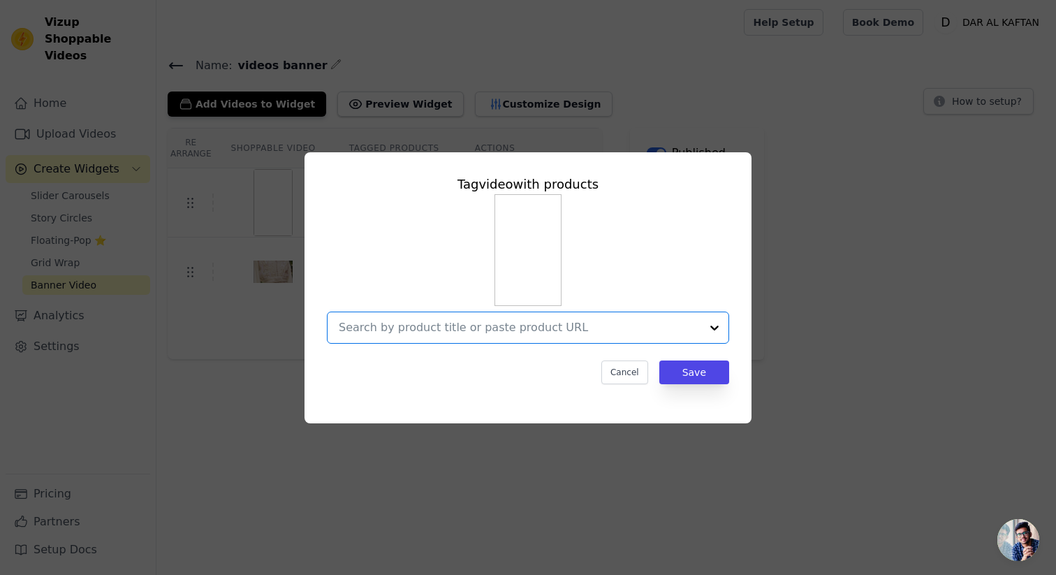
click at [539, 326] on input "text" at bounding box center [520, 327] width 362 height 17
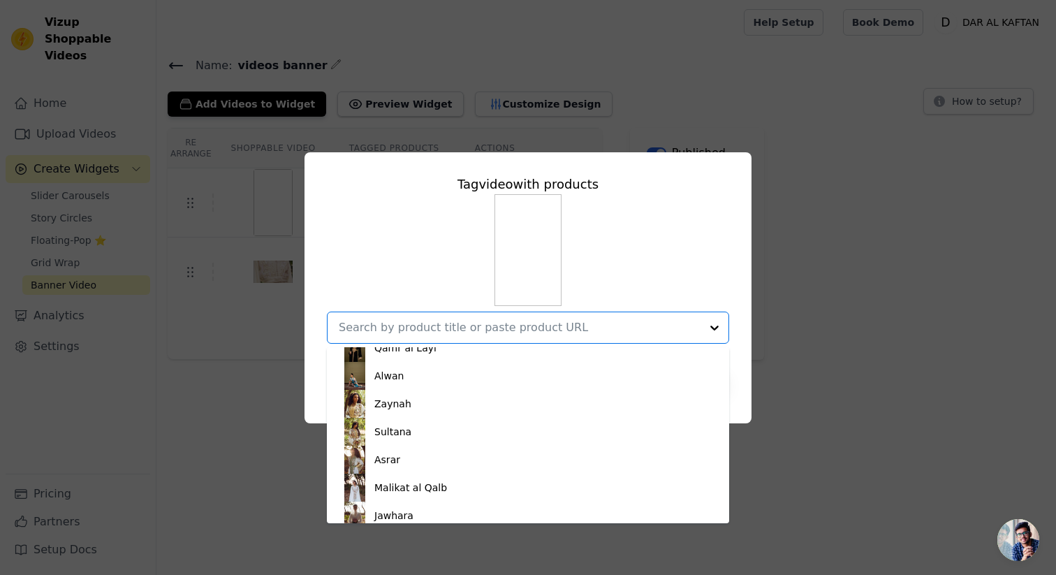
scroll to position [1086, 0]
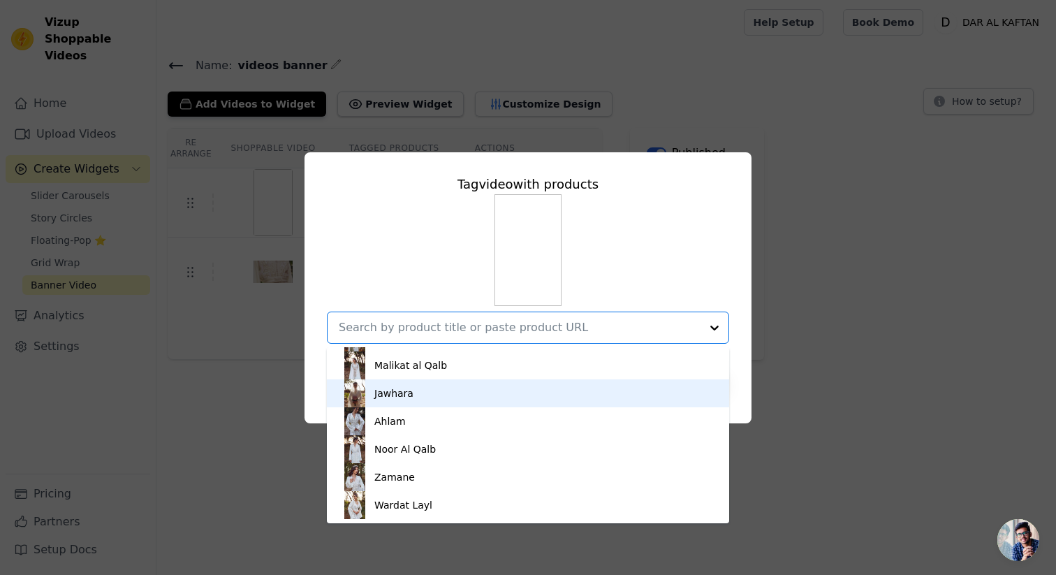
click at [864, 329] on div "Tag video with products Najwa- Dentelle d’Éternité Janah Narimel Hayat Malak Sa…" at bounding box center [528, 288] width 1012 height 316
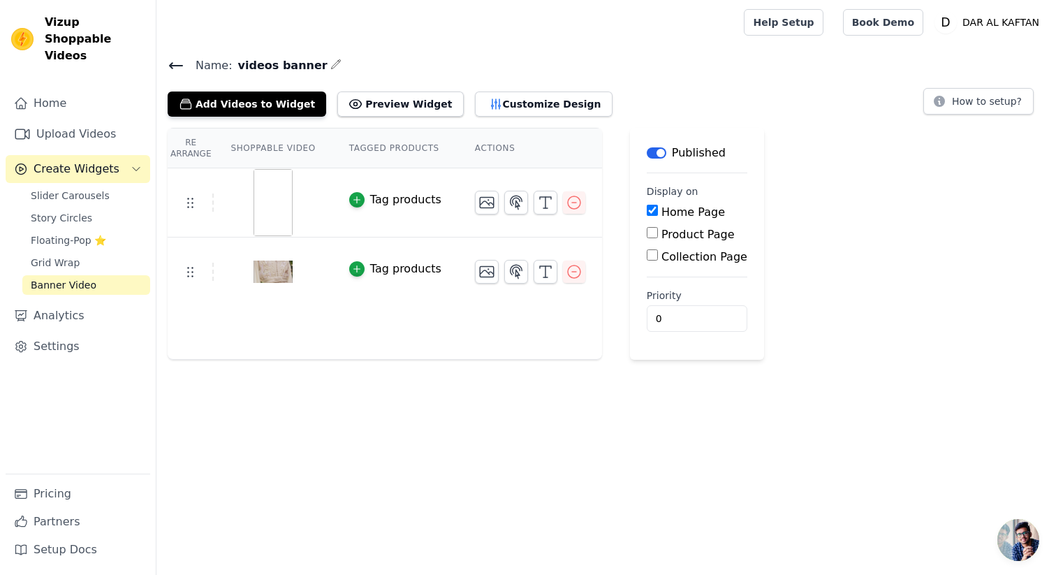
click at [651, 254] on input "Collection Page" at bounding box center [652, 254] width 11 height 11
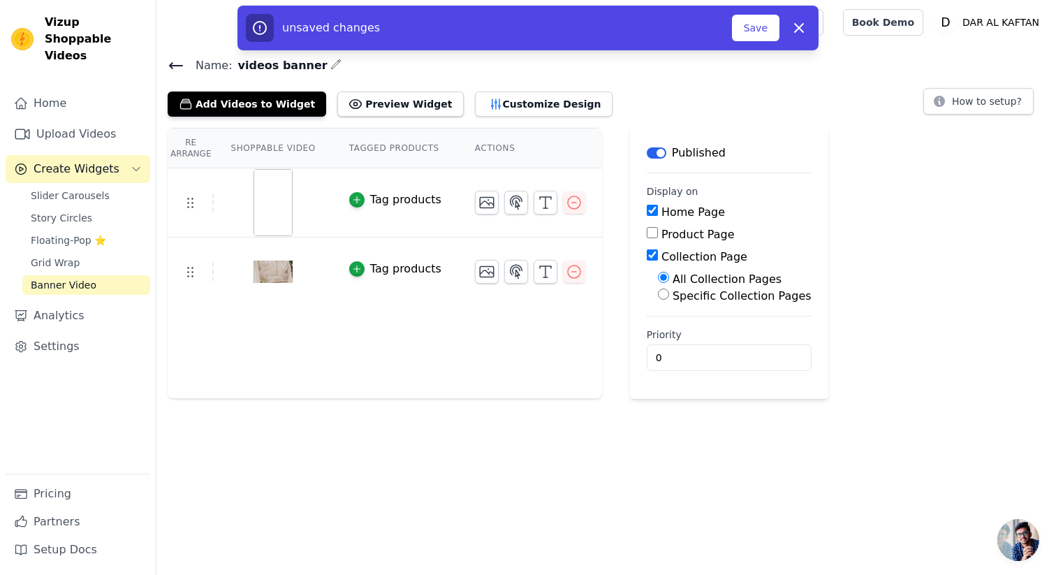
click at [651, 255] on input "Collection Page" at bounding box center [652, 254] width 11 height 11
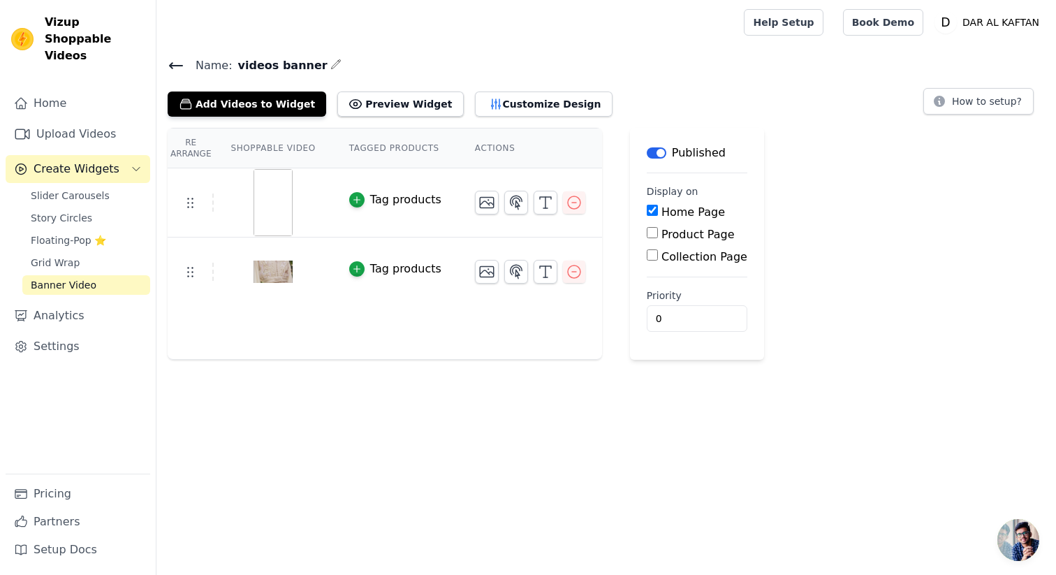
click at [651, 255] on input "Collection Page" at bounding box center [652, 254] width 11 height 11
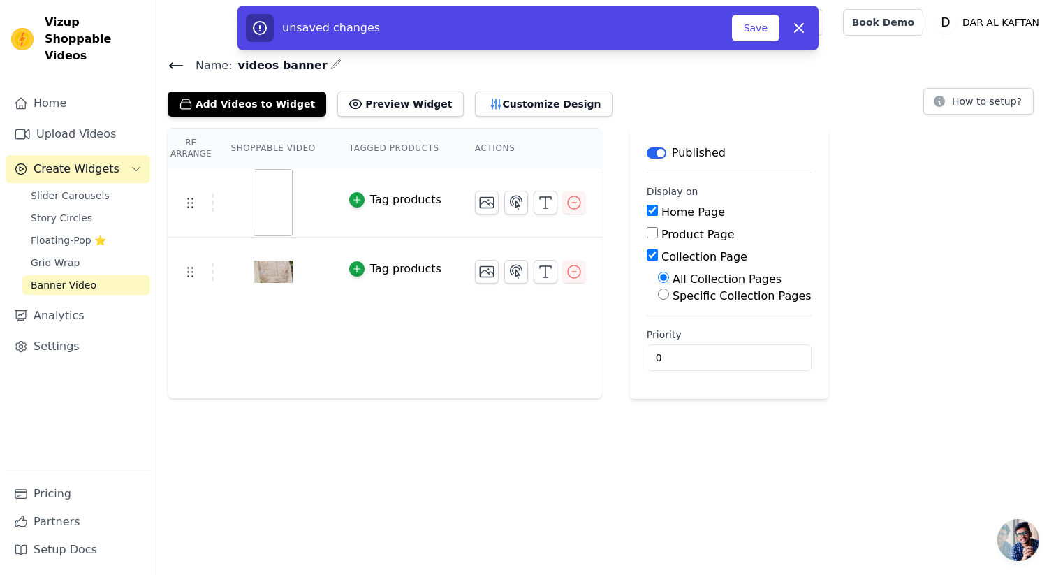
click at [651, 255] on input "Collection Page" at bounding box center [652, 254] width 11 height 11
checkbox input "false"
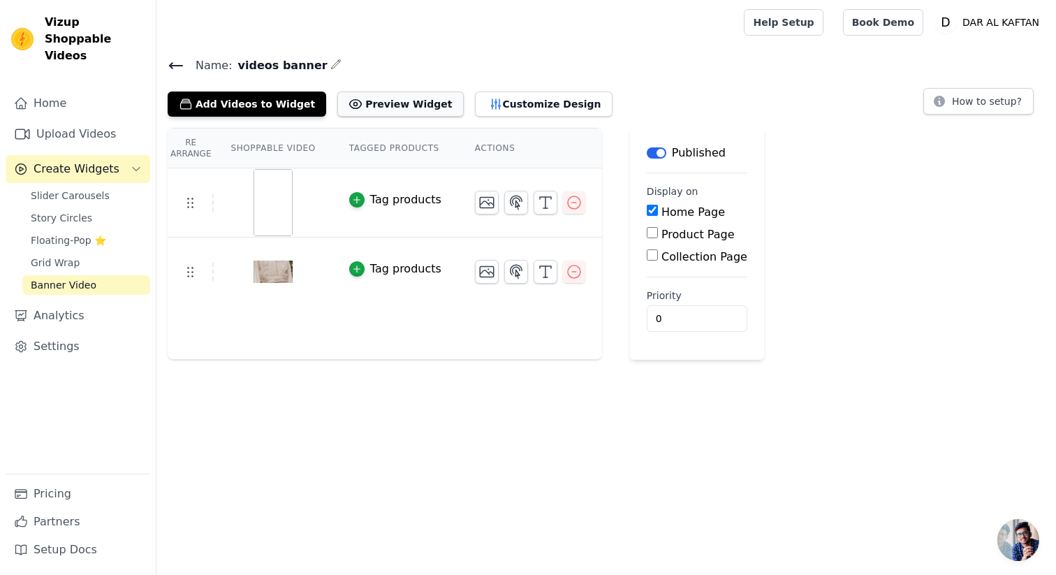
click at [384, 110] on button "Preview Widget" at bounding box center [400, 104] width 126 height 25
click at [509, 112] on button "Customize Design" at bounding box center [544, 104] width 138 height 25
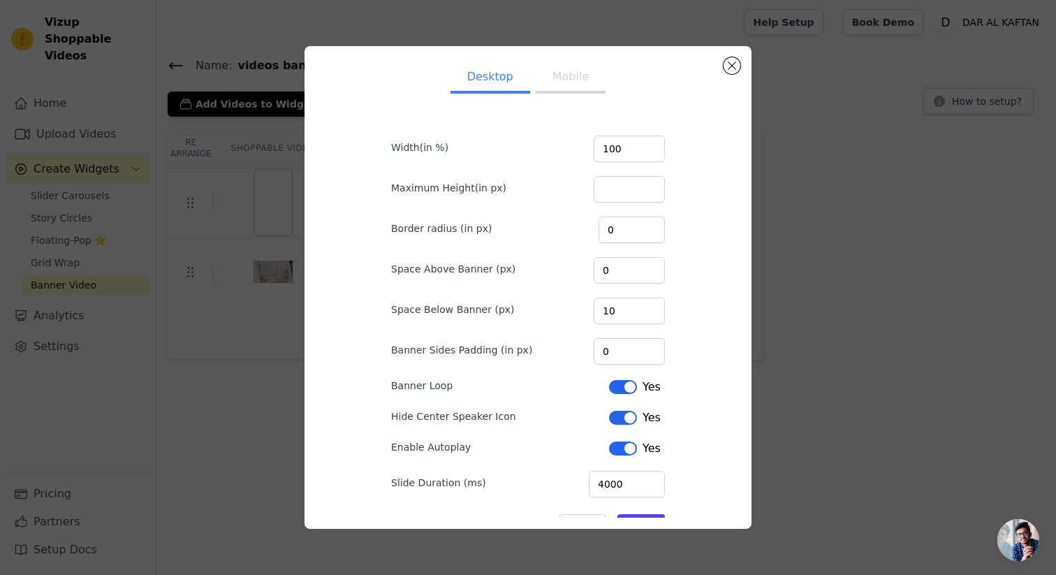
scroll to position [43, 0]
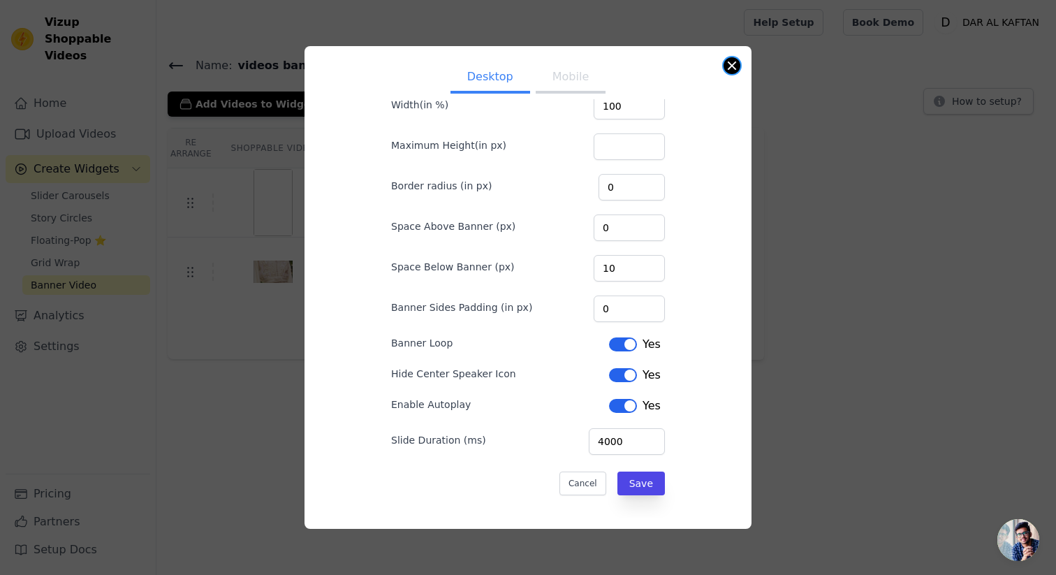
click at [733, 71] on button "Close modal" at bounding box center [732, 65] width 17 height 17
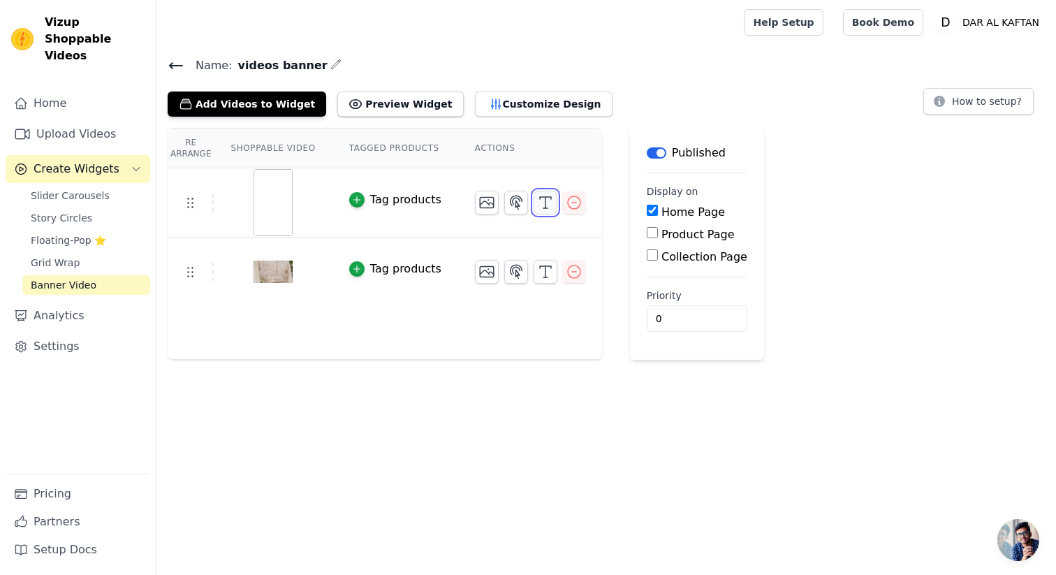
click at [540, 206] on icon "button" at bounding box center [545, 202] width 17 height 17
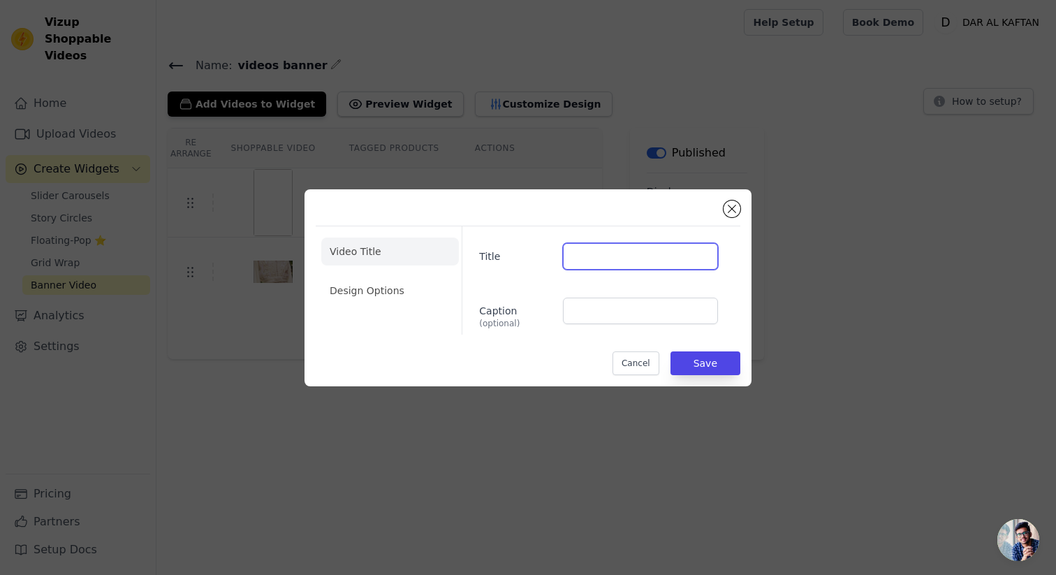
click at [593, 258] on input "Title" at bounding box center [640, 256] width 155 height 27
type input "COLLECTION BRIDAL"
click at [416, 290] on li "Design Options" at bounding box center [390, 291] width 138 height 28
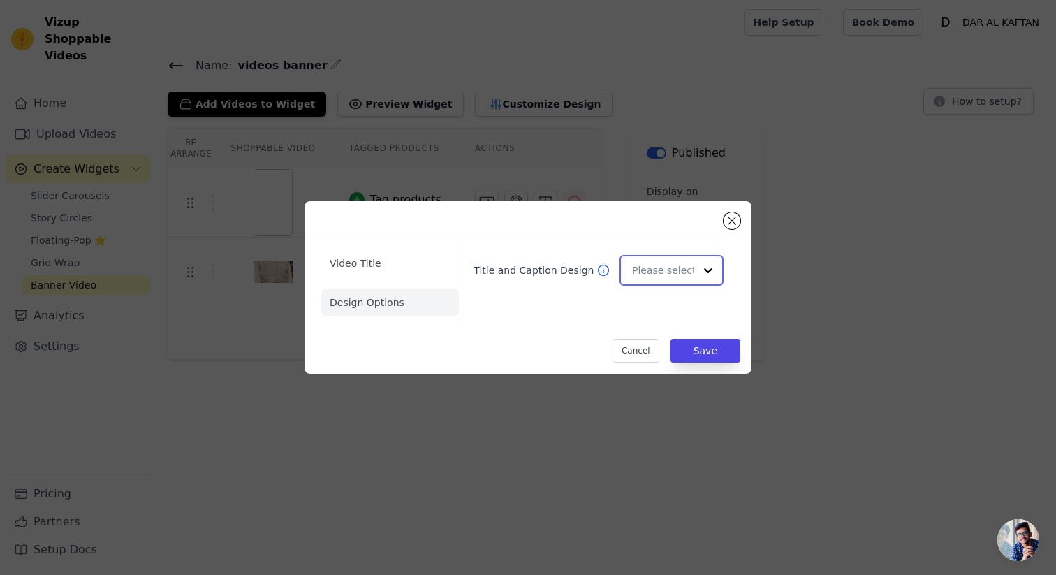
click at [695, 267] on div at bounding box center [708, 270] width 28 height 28
click at [667, 337] on div "Overlay" at bounding box center [672, 333] width 104 height 29
click at [704, 348] on button "Save" at bounding box center [706, 351] width 70 height 24
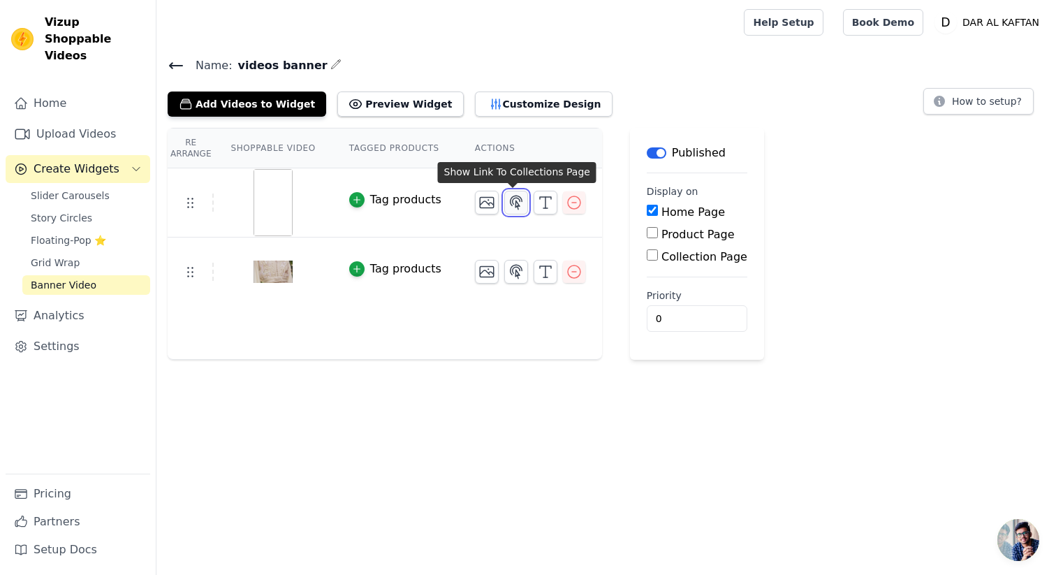
click at [511, 199] on icon "button" at bounding box center [516, 202] width 17 height 17
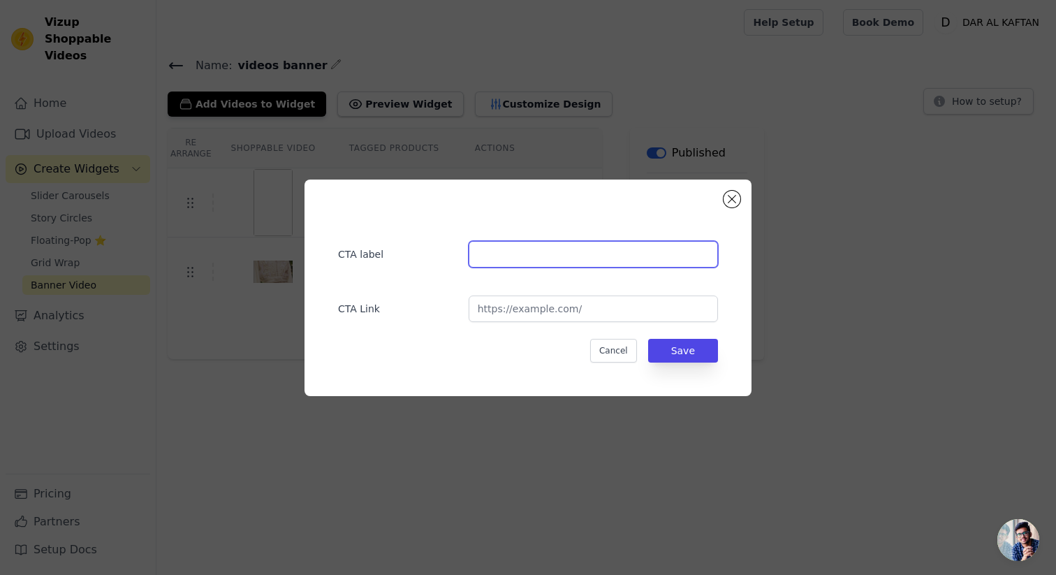
click at [522, 257] on input "text" at bounding box center [593, 254] width 249 height 27
type input "Découvrir"
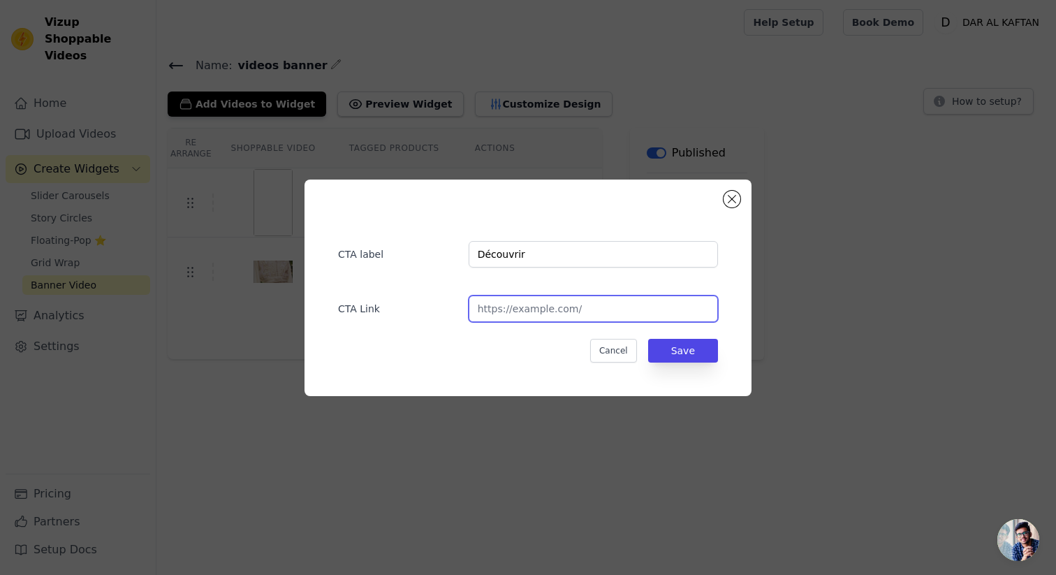
click at [540, 313] on input "url" at bounding box center [593, 309] width 249 height 27
paste input "https://daralkaftan.com/collections/casablanca"
type input "https://daralkaftan.com/collections/casablanca"
click at [690, 354] on button "Save" at bounding box center [683, 351] width 70 height 24
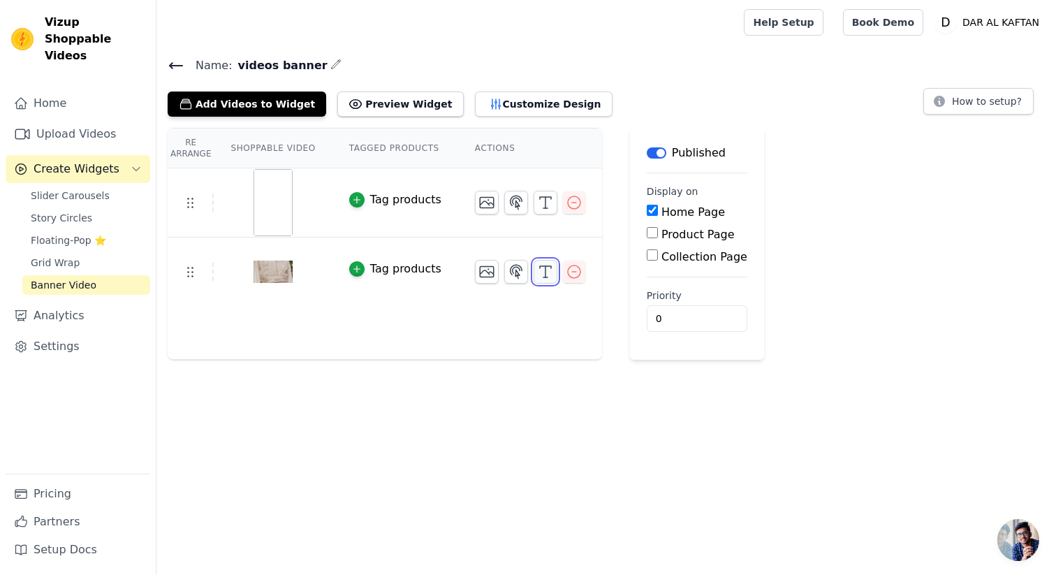
click at [546, 273] on line "button" at bounding box center [546, 271] width 0 height 11
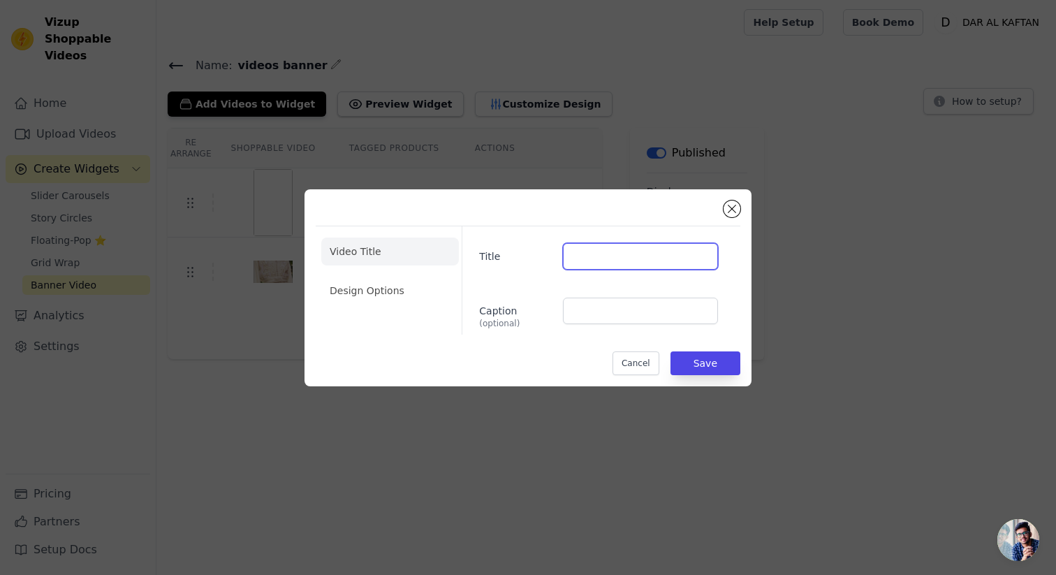
click at [605, 259] on input "Title" at bounding box center [640, 256] width 155 height 27
type input "COLLECTION BRIDAL"
click at [381, 298] on li "Design Options" at bounding box center [390, 291] width 138 height 28
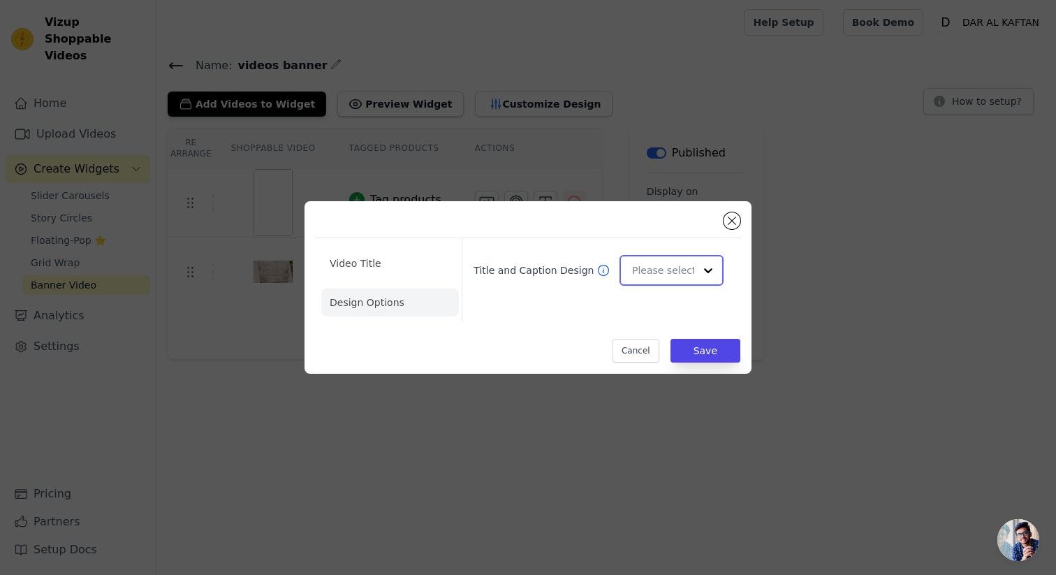
click at [688, 261] on input "Title and Caption Design" at bounding box center [663, 270] width 62 height 28
click at [667, 364] on div "Minimalist" at bounding box center [672, 362] width 104 height 29
click at [708, 350] on button "Save" at bounding box center [706, 351] width 70 height 24
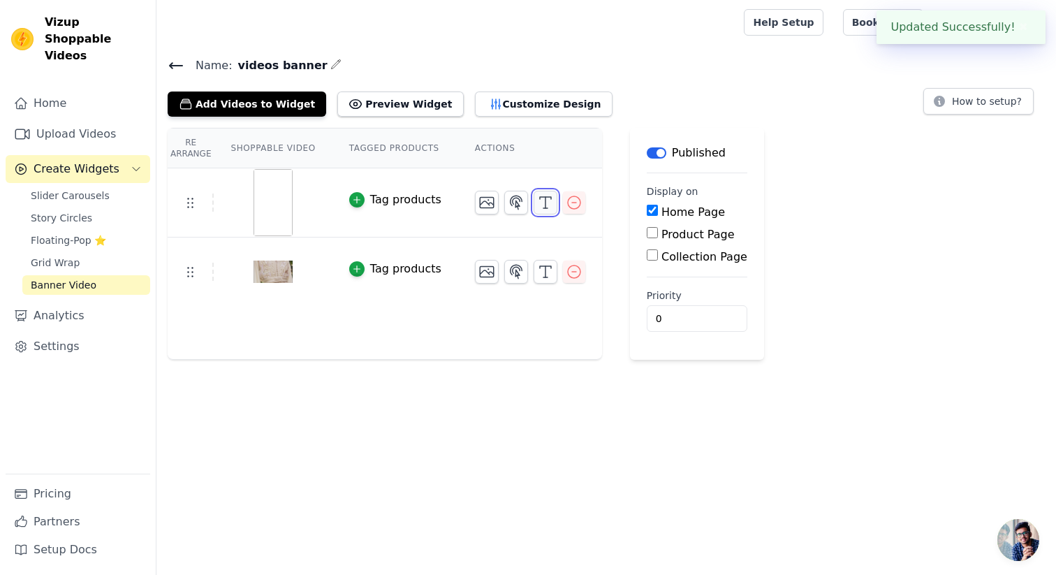
click at [538, 203] on icon "button" at bounding box center [545, 202] width 17 height 17
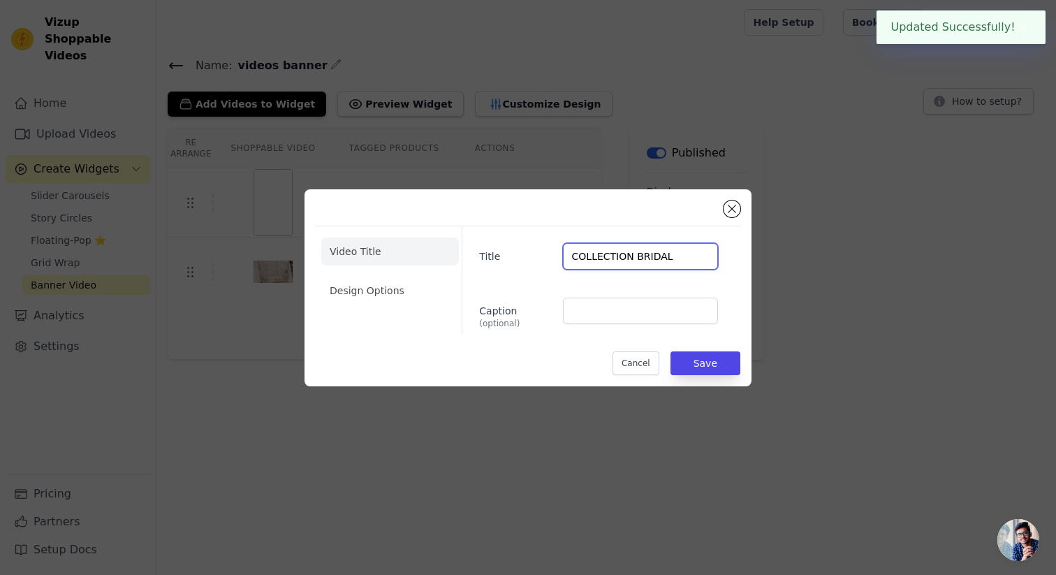
click at [651, 256] on input "COLLECTION BRIDAL" at bounding box center [640, 256] width 155 height 27
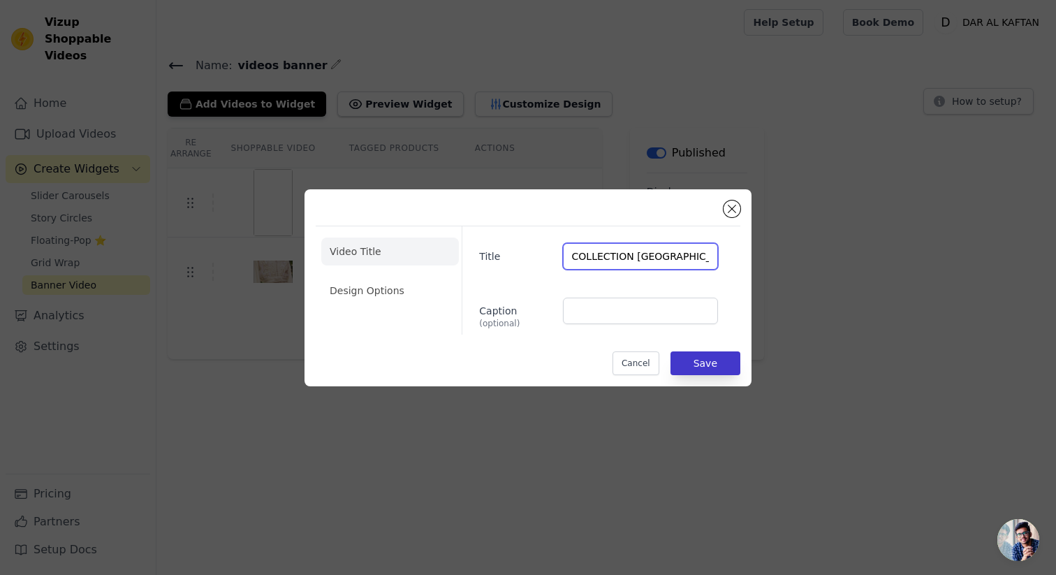
type input "COLLECTION CASABLANCA"
click at [711, 368] on button "Save" at bounding box center [706, 363] width 70 height 24
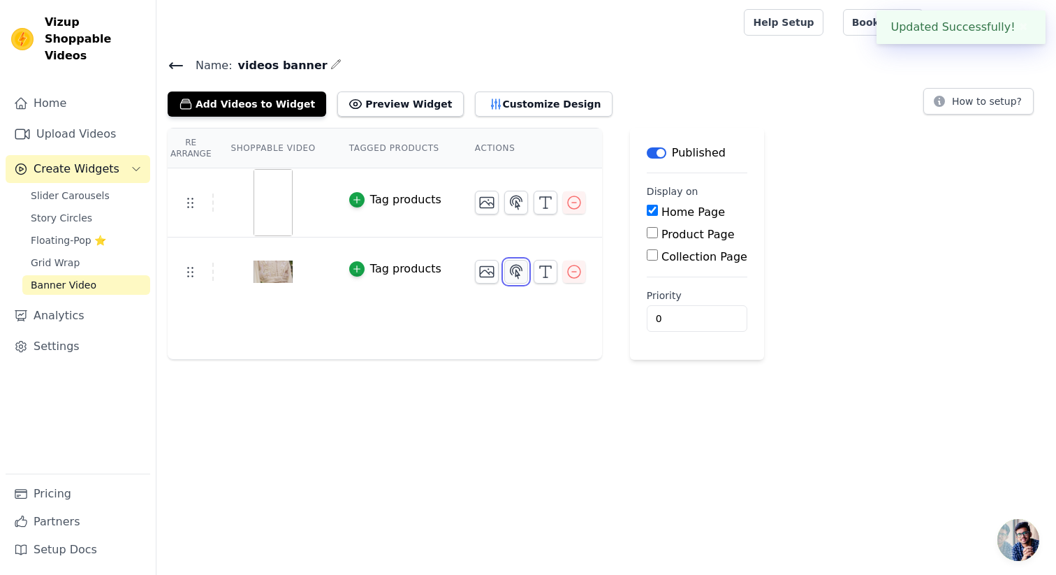
click at [511, 268] on icon "button" at bounding box center [517, 271] width 12 height 13
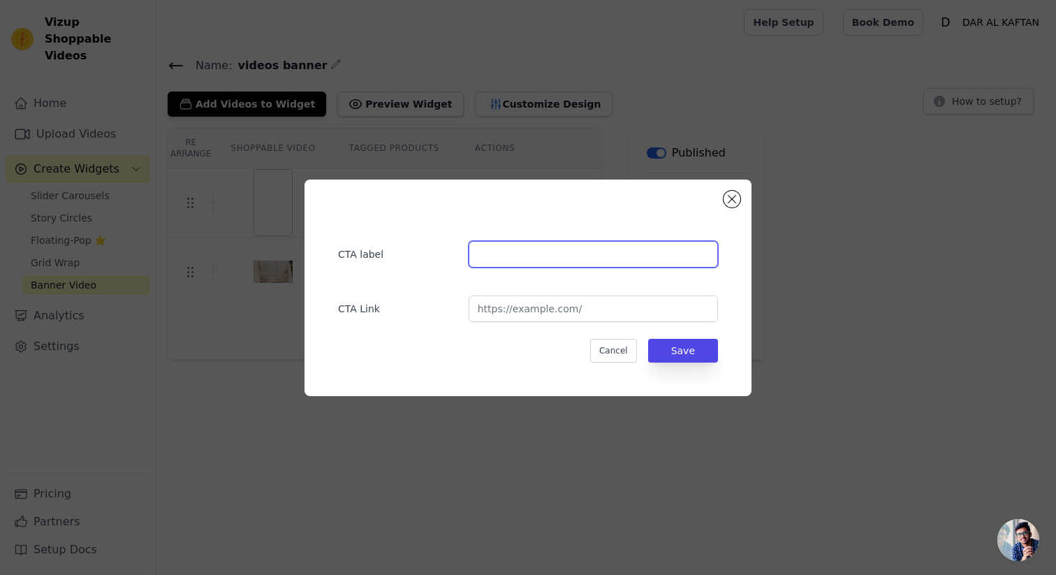
click at [509, 247] on input "text" at bounding box center [593, 254] width 249 height 27
type input "Découvrir"
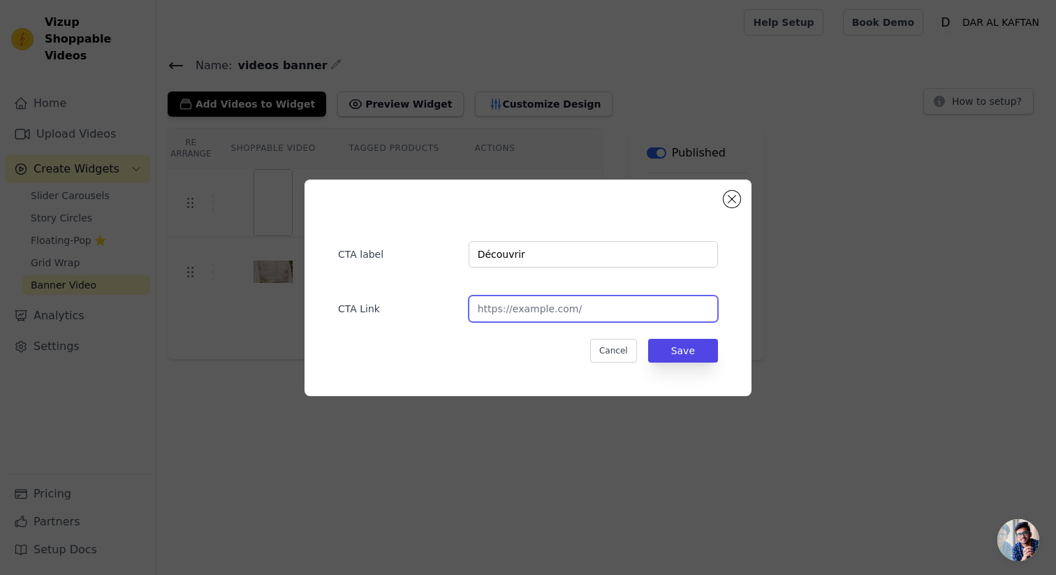
click at [524, 303] on input "url" at bounding box center [593, 309] width 249 height 27
paste input "https://daralkaftan.com/collections/bridal"
type input "https://daralkaftan.com/collections/bridal"
click at [697, 354] on button "Save" at bounding box center [683, 351] width 70 height 24
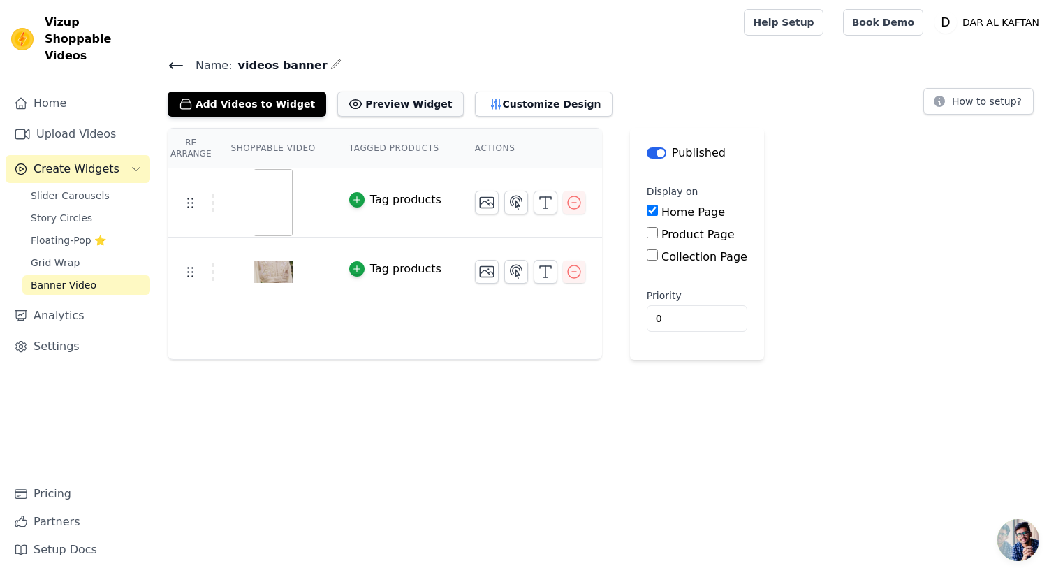
click at [381, 100] on button "Preview Widget" at bounding box center [400, 104] width 126 height 25
click at [543, 203] on icon "button" at bounding box center [545, 202] width 17 height 17
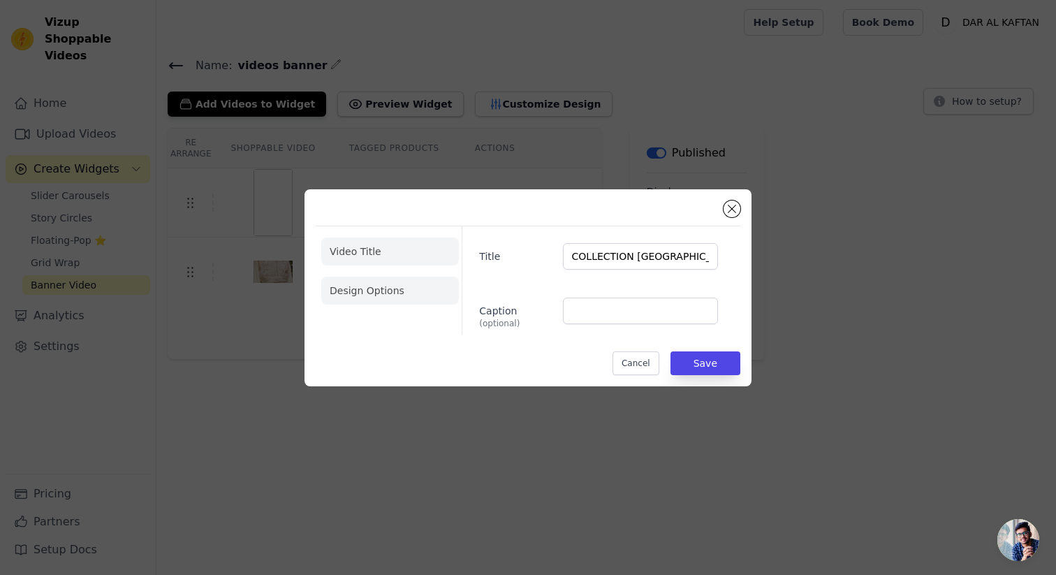
click at [396, 286] on li "Design Options" at bounding box center [390, 291] width 138 height 28
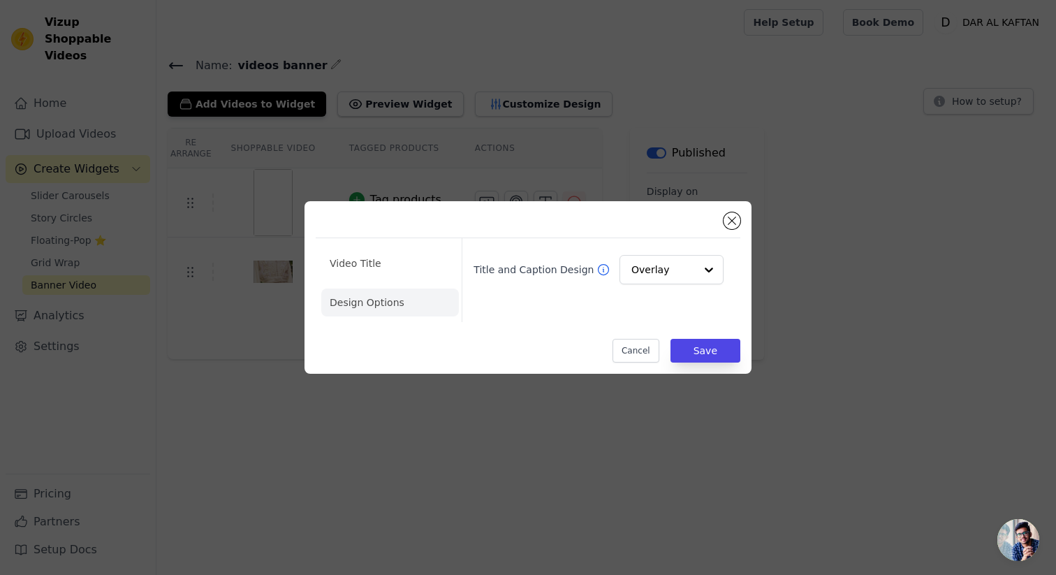
click at [597, 270] on icon at bounding box center [604, 270] width 14 height 14
click at [733, 222] on button "Close modal" at bounding box center [732, 220] width 17 height 17
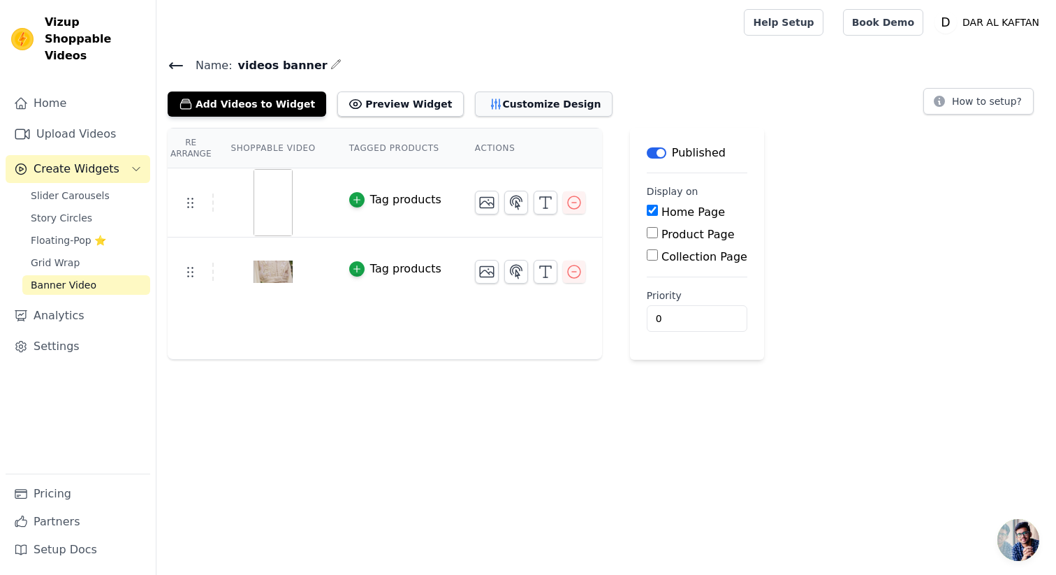
click at [525, 103] on button "Customize Design" at bounding box center [544, 104] width 138 height 25
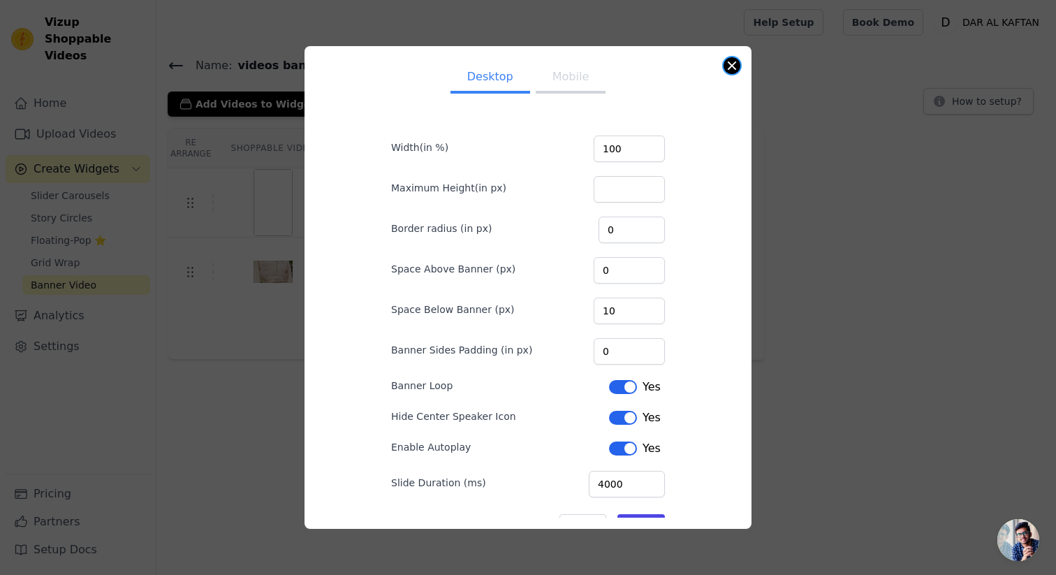
click at [732, 67] on button "Close modal" at bounding box center [732, 65] width 17 height 17
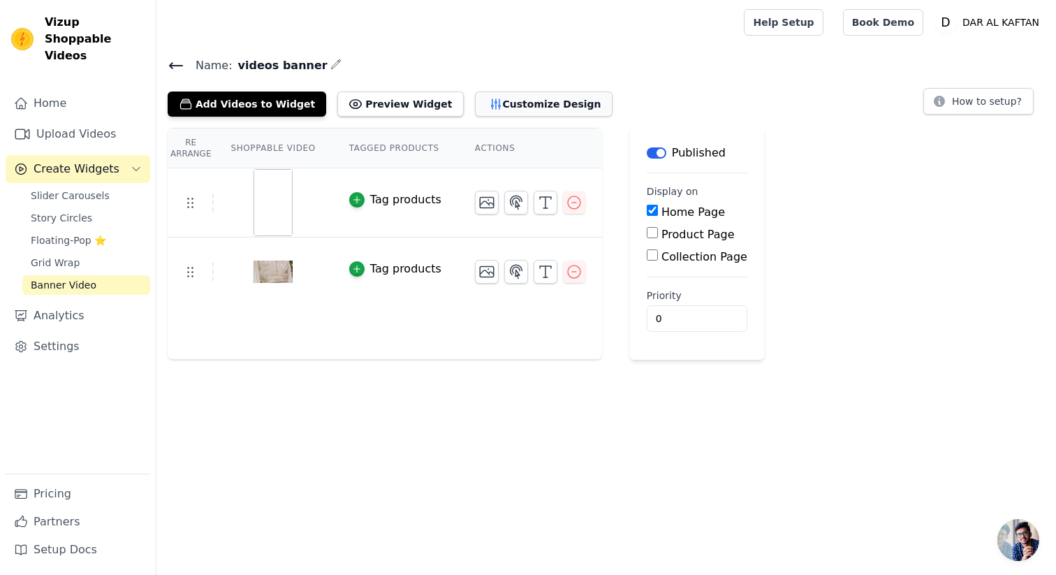
click at [503, 108] on button "Customize Design" at bounding box center [544, 104] width 138 height 25
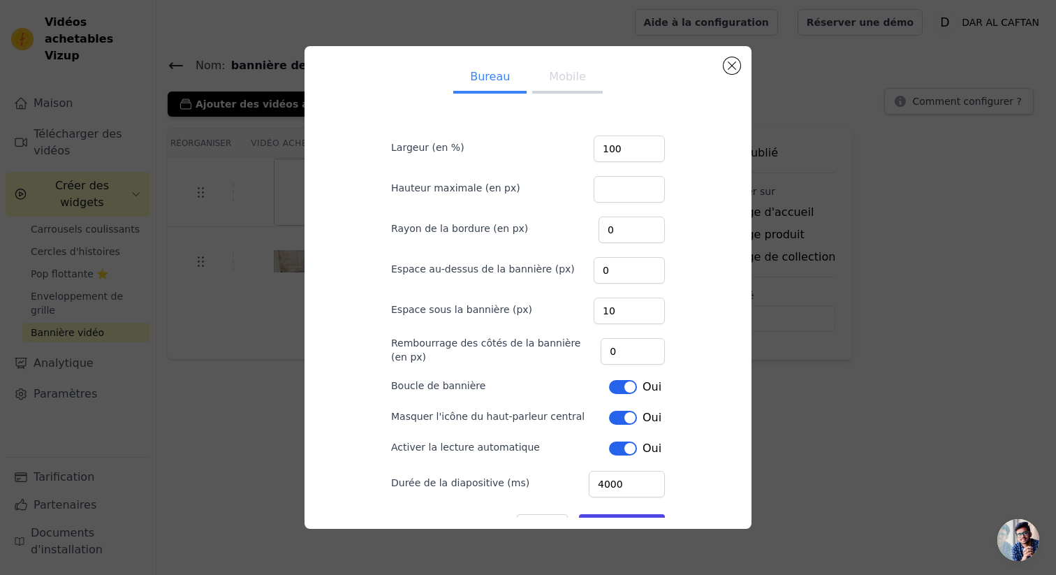
scroll to position [43, 0]
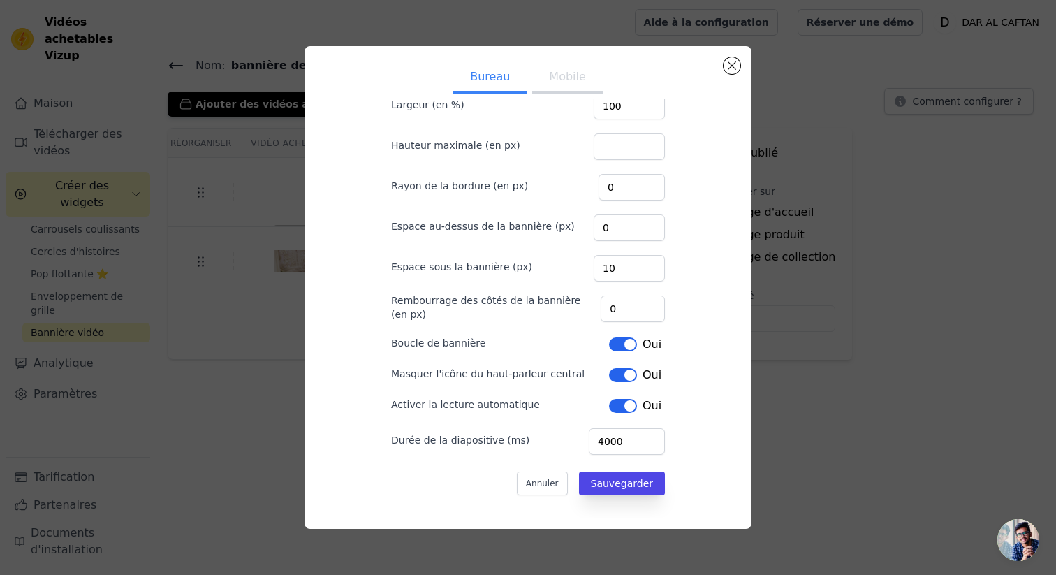
click at [560, 80] on font "Mobile" at bounding box center [567, 76] width 36 height 13
click at [733, 66] on button "Fermer la fenêtre modale" at bounding box center [732, 65] width 17 height 17
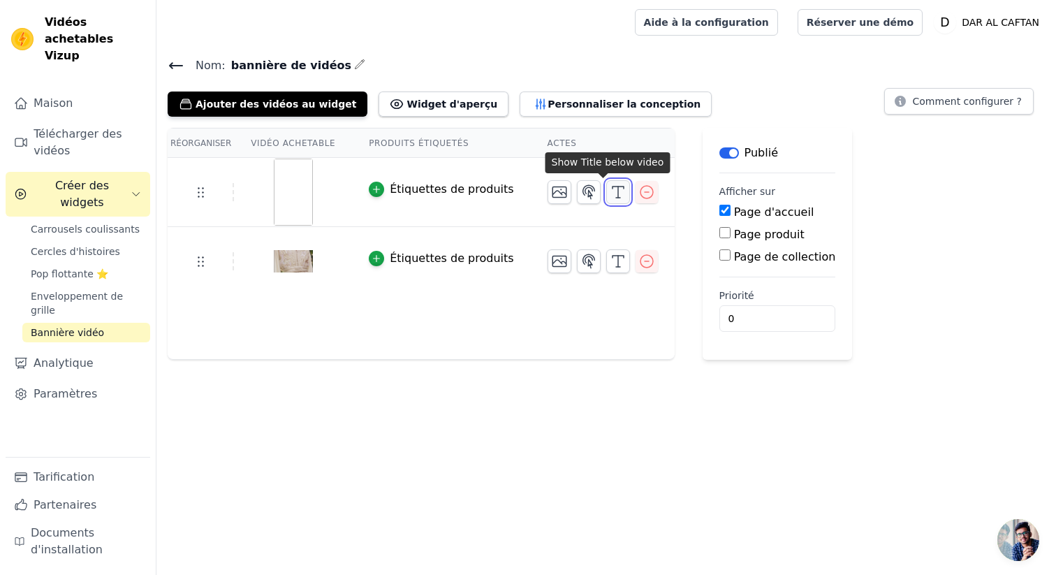
click at [610, 189] on icon "button" at bounding box center [618, 192] width 17 height 17
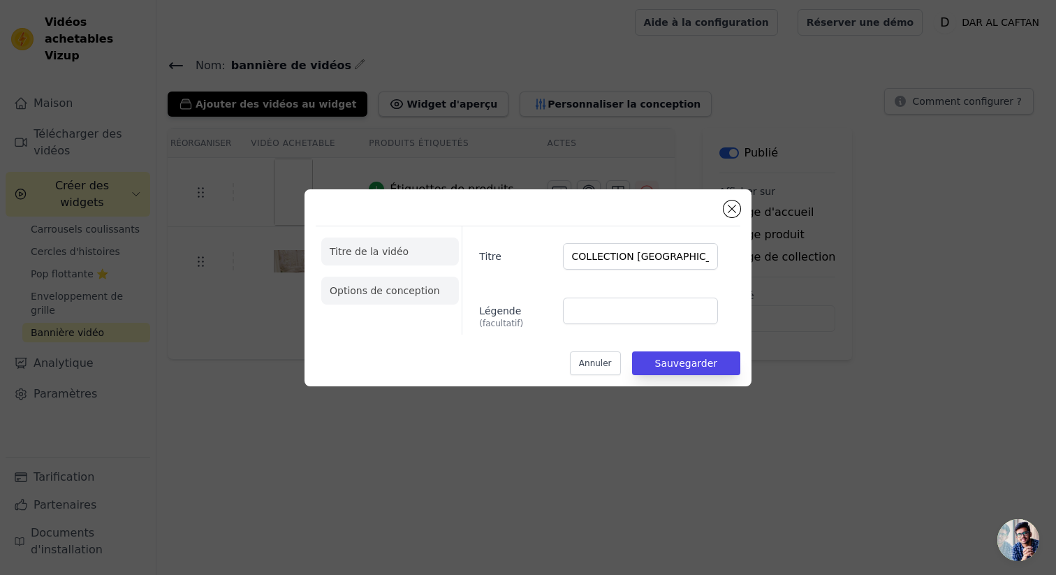
click at [409, 292] on font "Options de conception" at bounding box center [385, 290] width 110 height 11
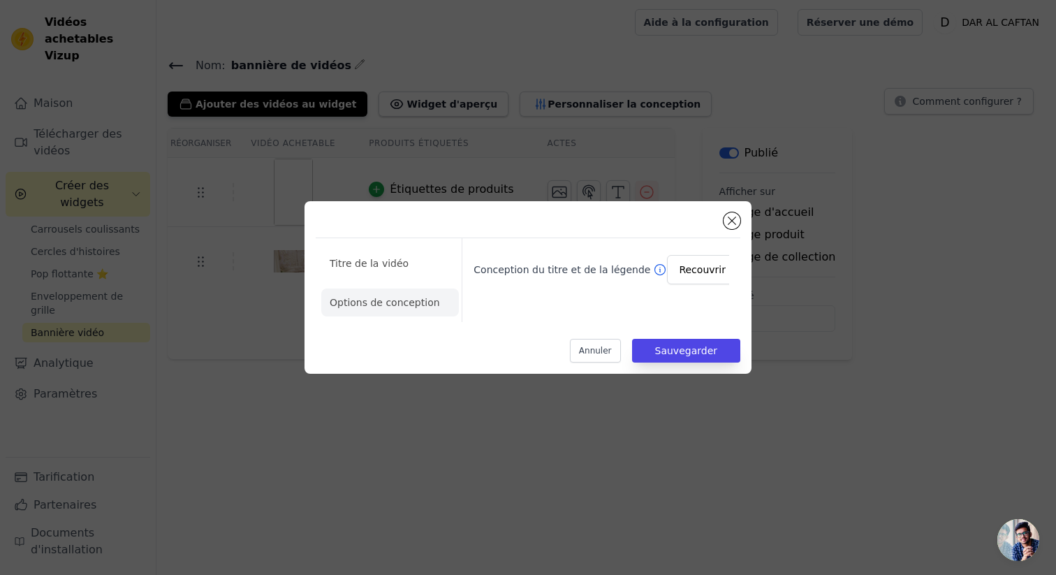
click at [653, 268] on icon at bounding box center [660, 270] width 14 height 14
click at [656, 270] on input "Conception du titre et de la légende" at bounding box center [686, 270] width 61 height 28
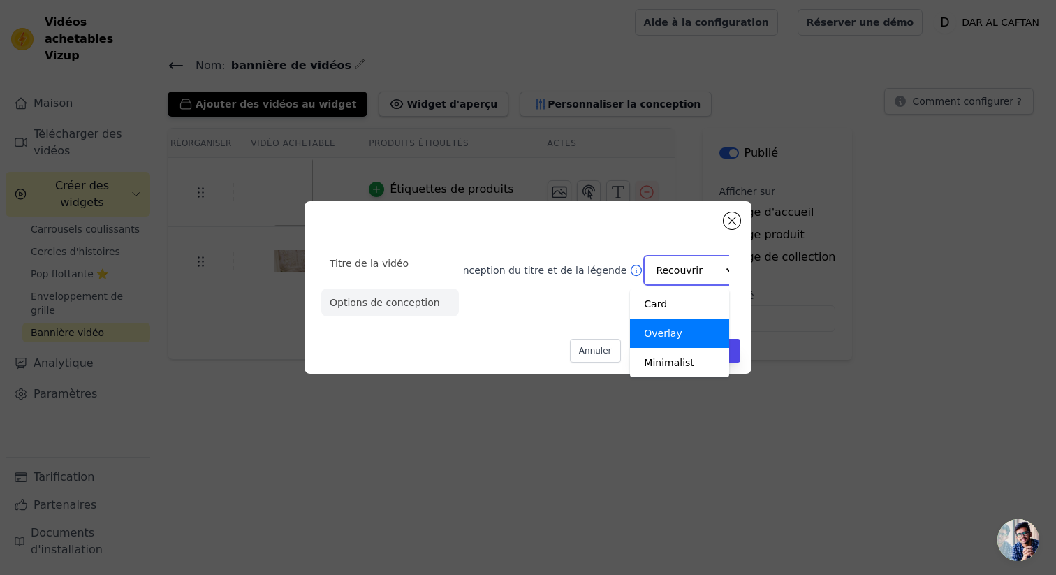
scroll to position [0, 25]
click at [600, 301] on div "Conception du titre et de la légende Carte Recouvrir Minimalist Option Overlay,…" at bounding box center [596, 280] width 268 height 84
click at [667, 282] on input "Conception du titre et de la légende" at bounding box center [686, 270] width 61 height 28
click at [578, 287] on div "Conception du titre et de la légende Carte Recouvrir Minimalist Option Overlay,…" at bounding box center [573, 269] width 261 height 41
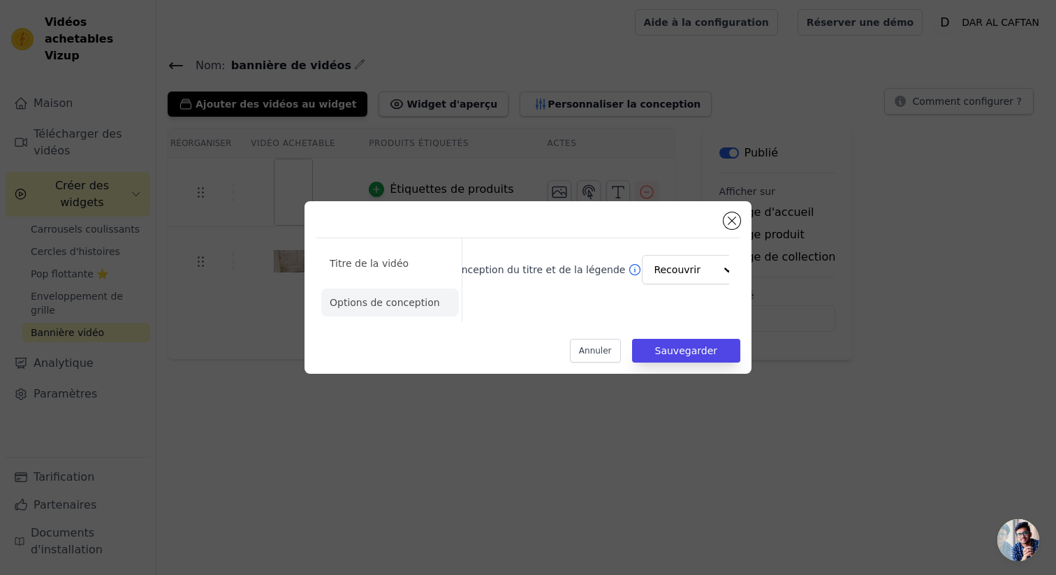
scroll to position [0, 24]
click at [386, 265] on font "Titre de la vidéo" at bounding box center [369, 263] width 79 height 11
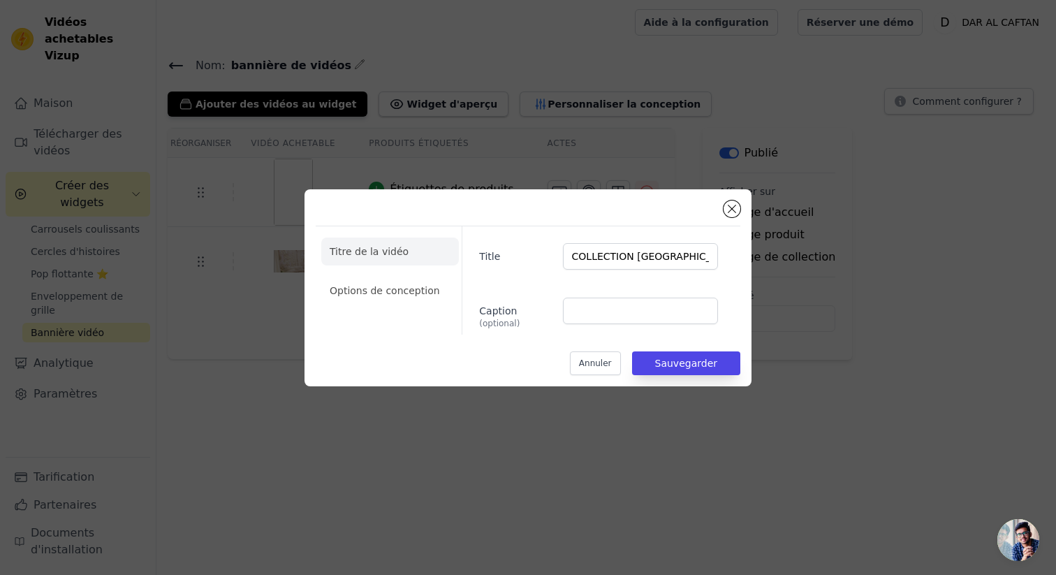
scroll to position [0, 0]
click at [732, 212] on button "Fermer la fenêtre modale" at bounding box center [732, 209] width 17 height 17
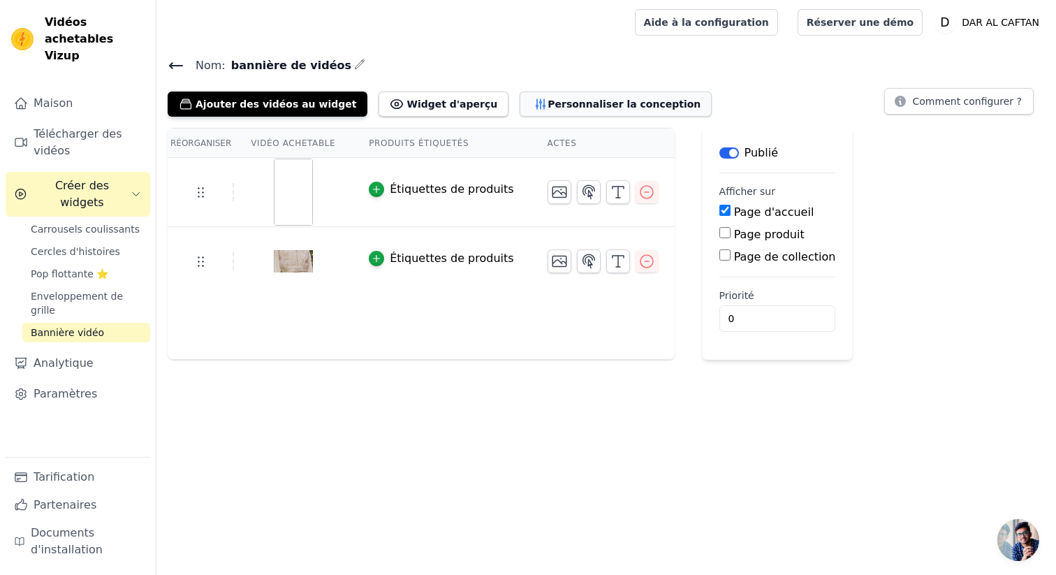
click at [577, 109] on font "Personnaliser la conception" at bounding box center [624, 104] width 153 height 14
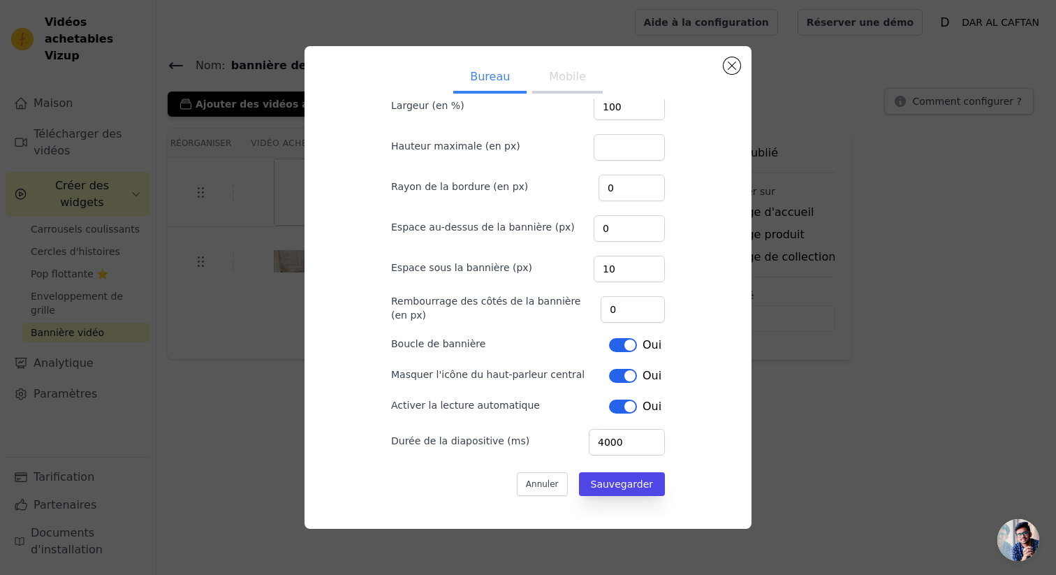
scroll to position [43, 0]
click at [729, 67] on button "Fermer la fenêtre modale" at bounding box center [732, 65] width 17 height 17
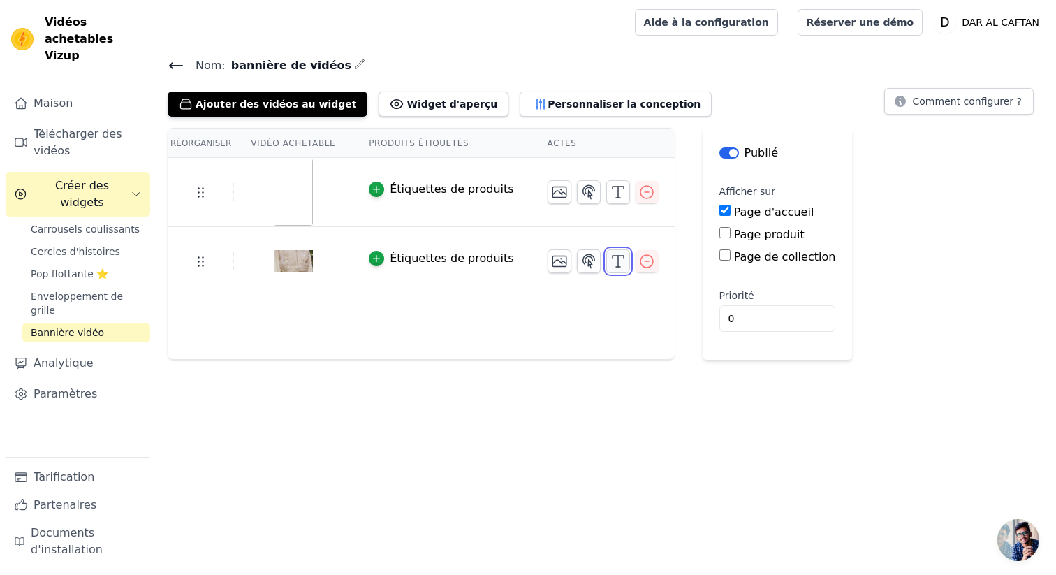
click at [610, 259] on icon "button" at bounding box center [618, 261] width 17 height 17
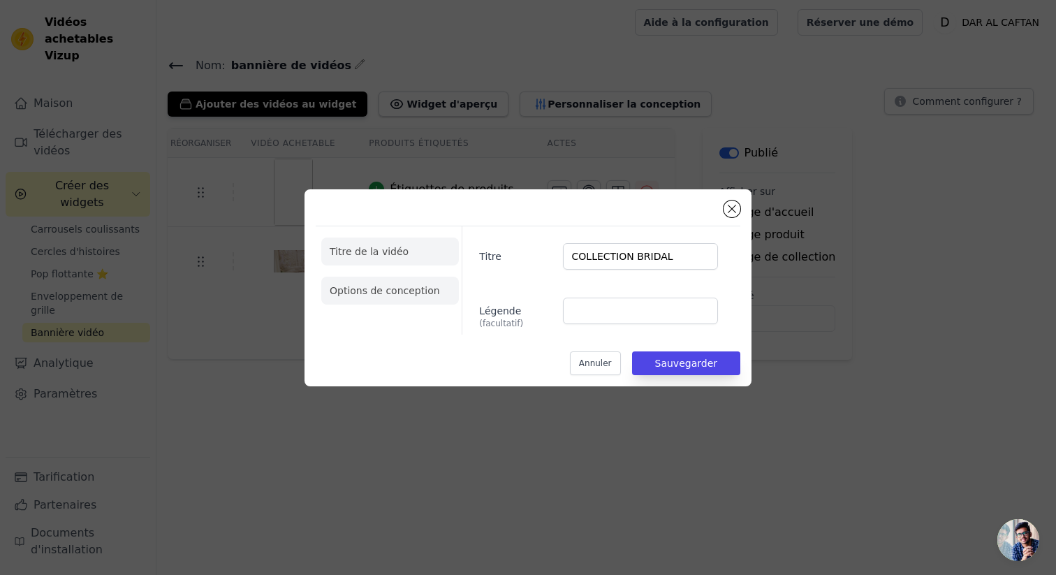
click at [419, 292] on font "Options de conception" at bounding box center [385, 290] width 110 height 11
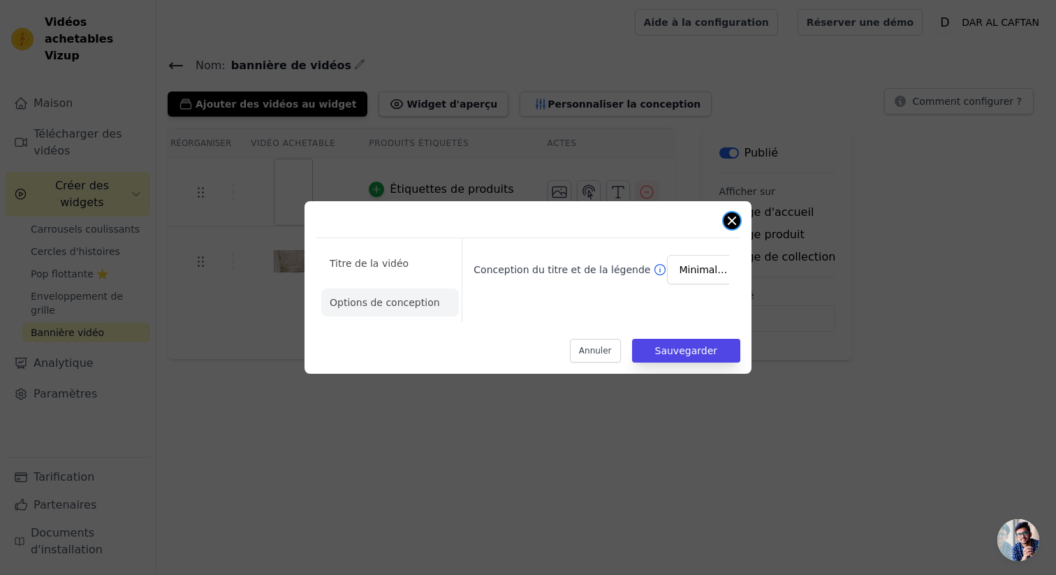
click at [738, 218] on button "Fermer la fenêtre modale" at bounding box center [732, 220] width 17 height 17
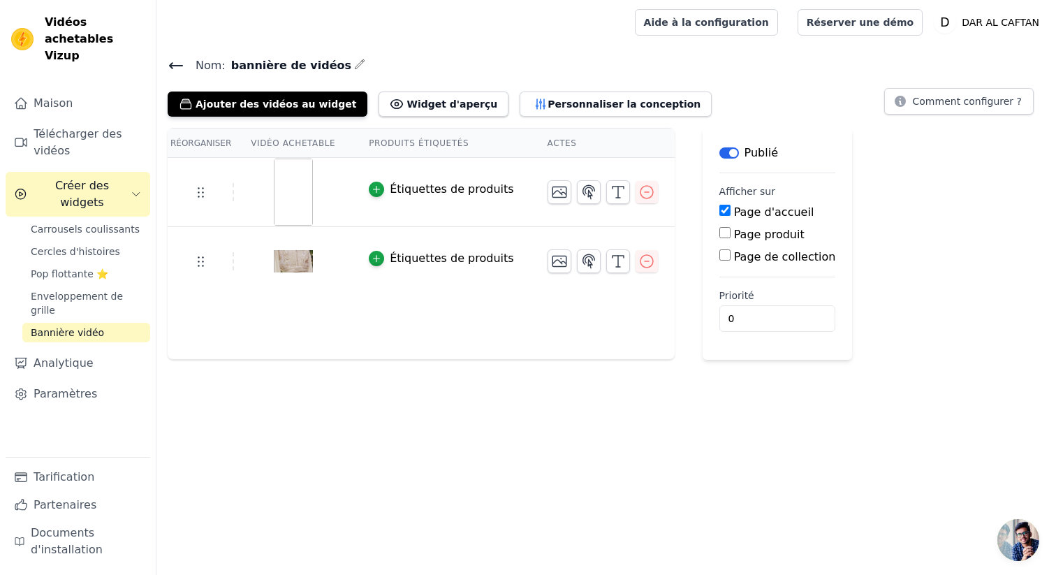
click at [82, 327] on font "Bannière vidéo" at bounding box center [67, 332] width 73 height 11
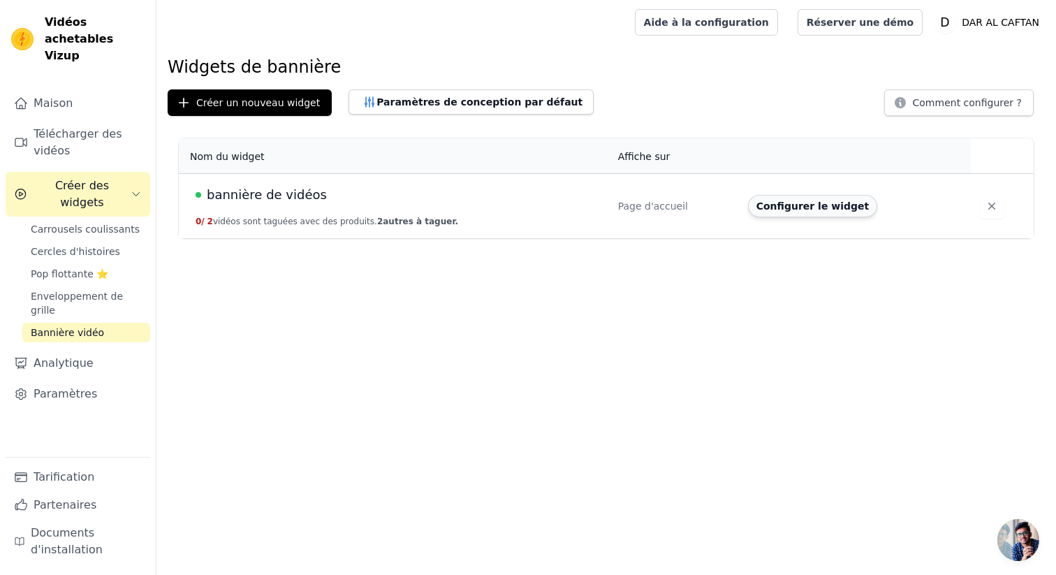
click at [814, 206] on font "Configurer le widget" at bounding box center [813, 206] width 113 height 11
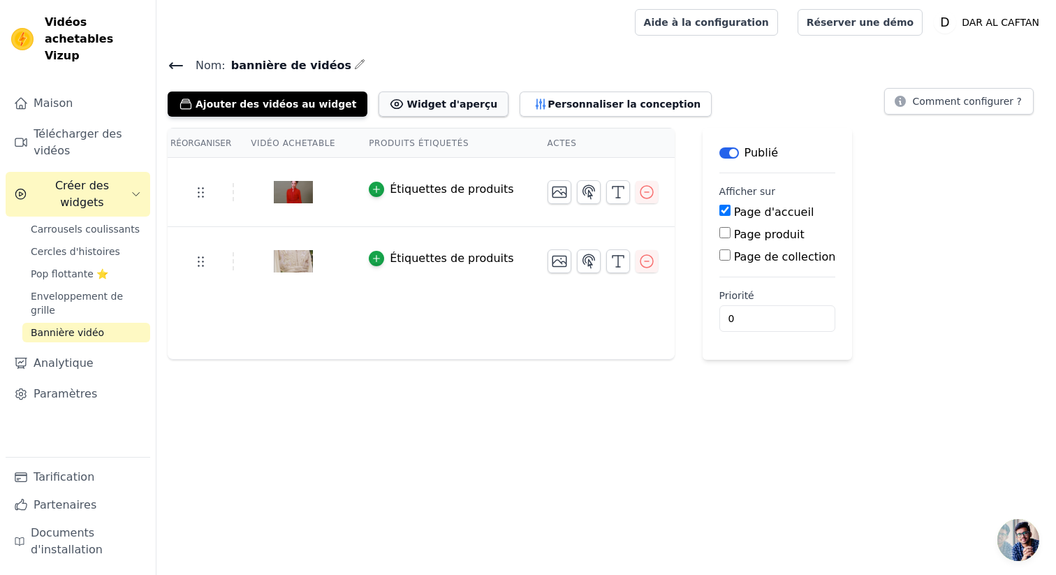
click at [431, 105] on font "Widget d'aperçu" at bounding box center [452, 104] width 91 height 11
